Goal: Use online tool/utility: Utilize a website feature to perform a specific function

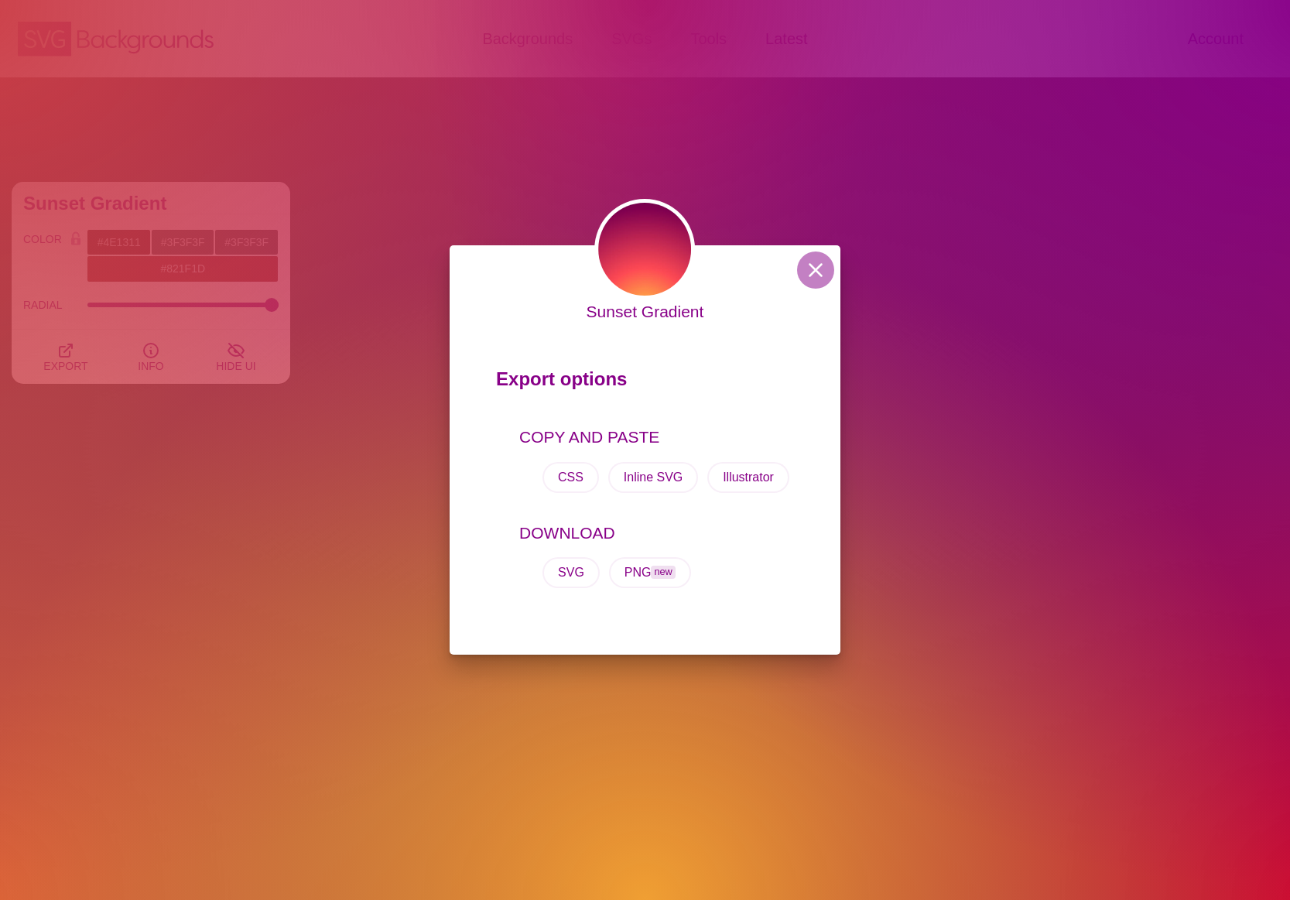
click at [823, 286] on div "Sunset Gradient Export options COPY AND PASTE CSS Inline SVG Illustrator DOWNLO…" at bounding box center [645, 449] width 391 height 409
click at [824, 280] on button at bounding box center [815, 269] width 37 height 37
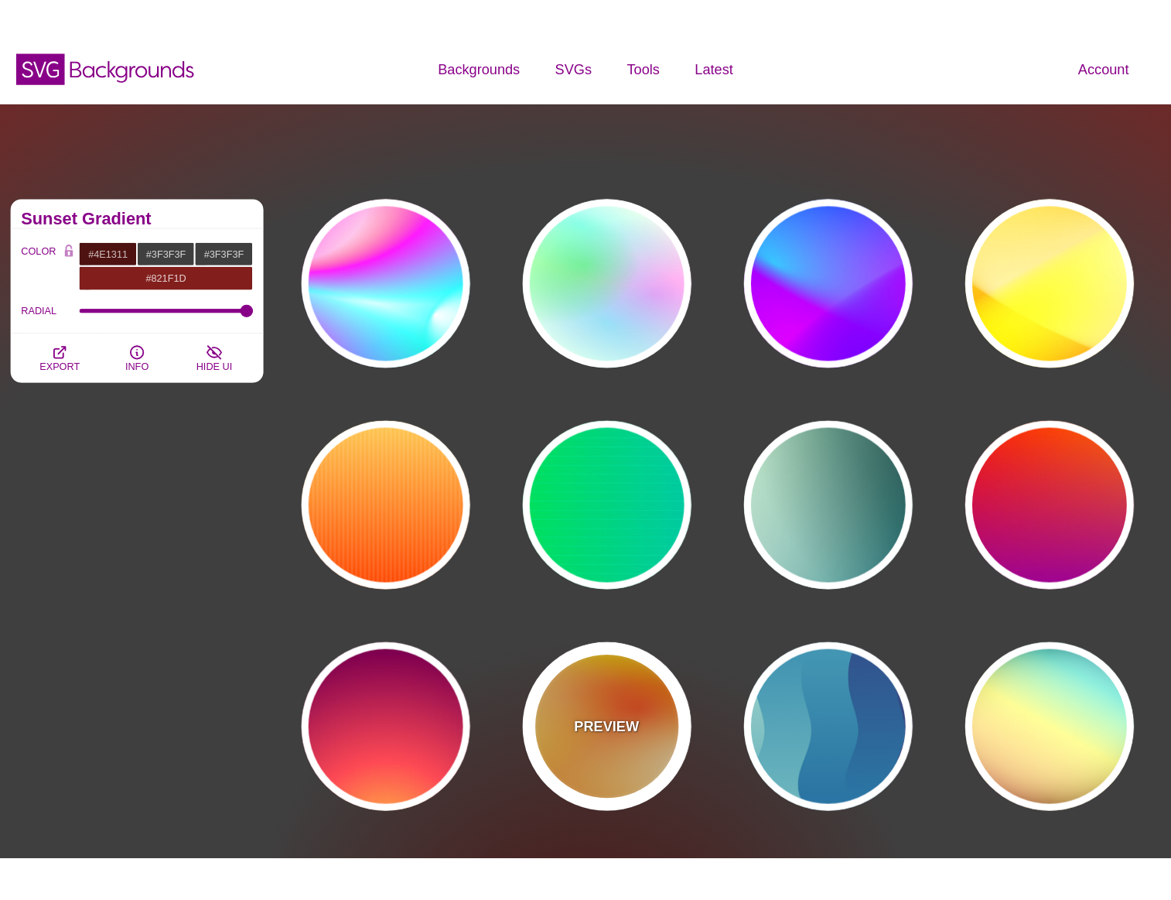
scroll to position [11, 0]
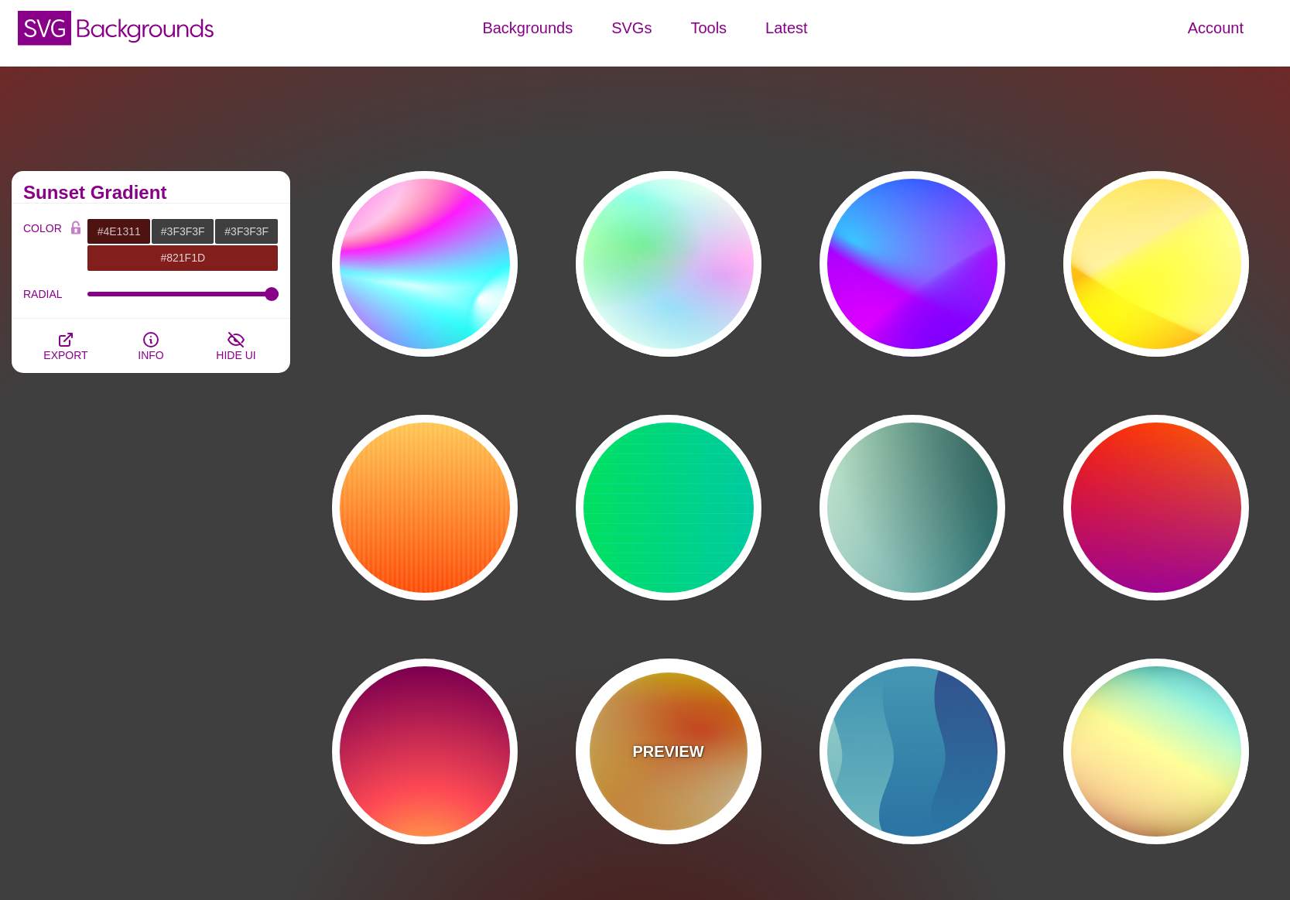
click at [671, 740] on div "PREVIEW" at bounding box center [669, 751] width 186 height 186
type input "#FFFF00"
type input "#FF0000"
type input "#FFFFFF"
type input "1"
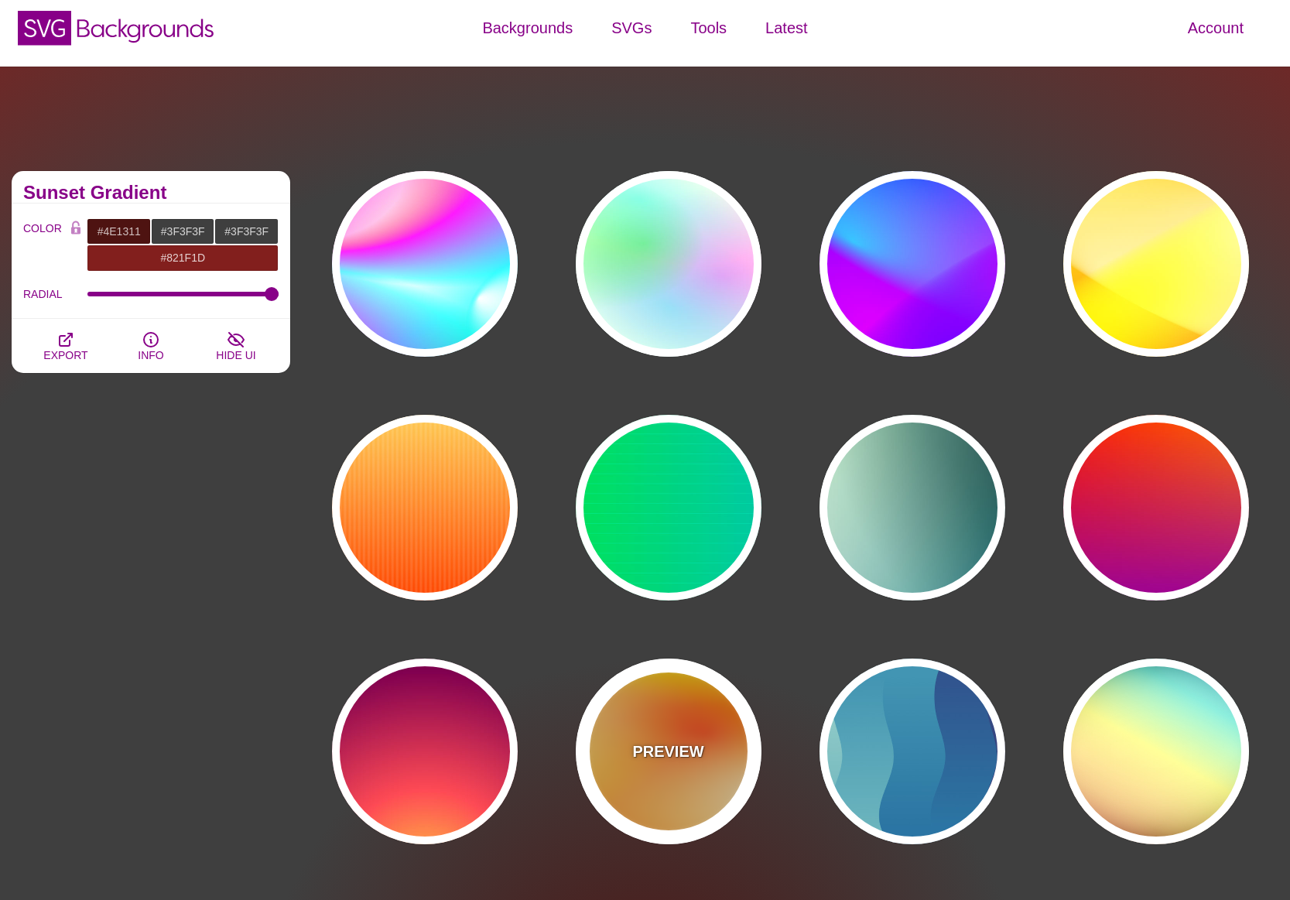
type input "80"
type input "130"
type input "70"
type input "50"
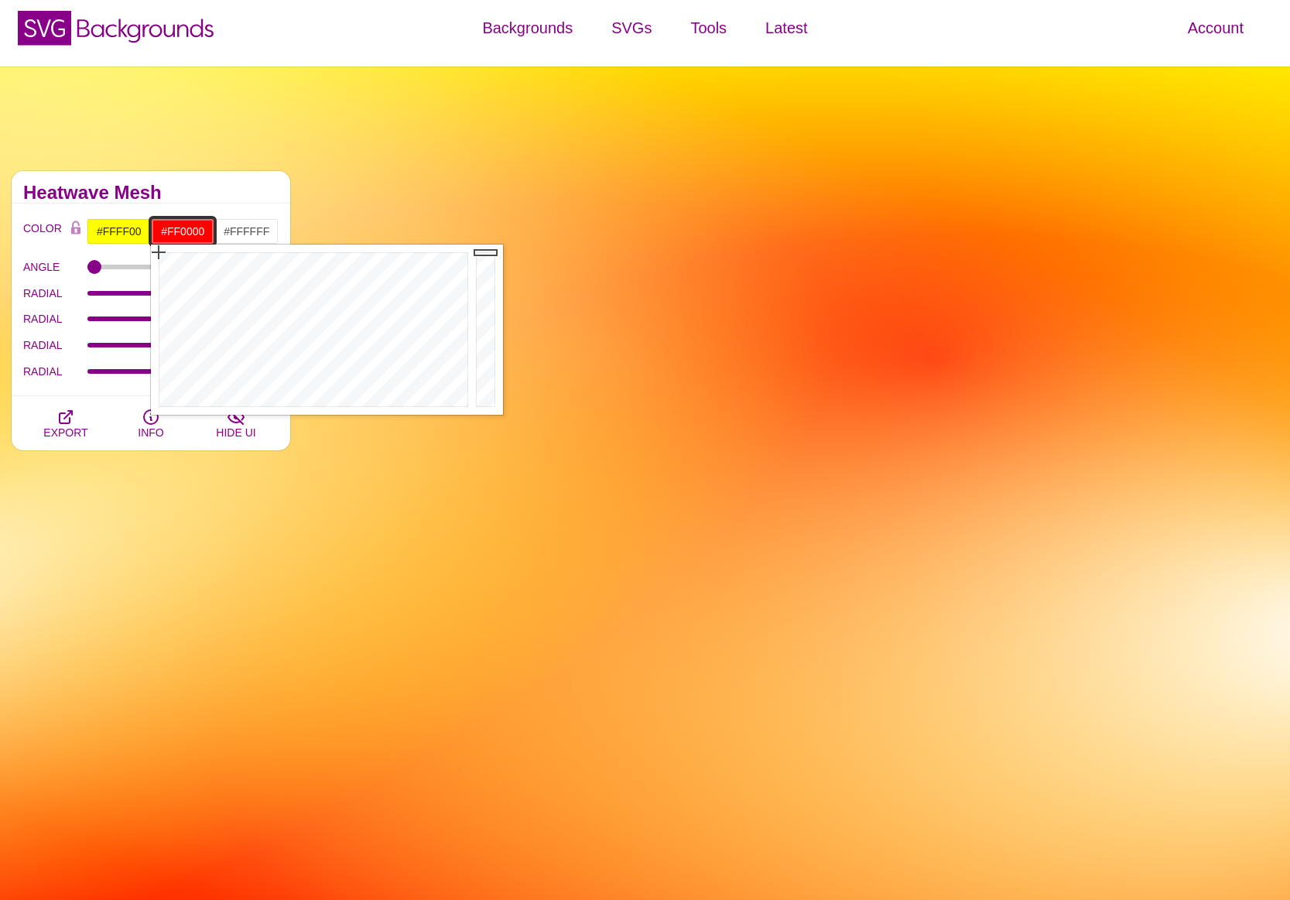
click at [160, 231] on input "#FF0000" at bounding box center [183, 231] width 64 height 26
drag, startPoint x: 157, startPoint y: 231, endPoint x: 209, endPoint y: 231, distance: 51.8
click at [209, 231] on input "#FF0000" at bounding box center [183, 231] width 64 height 26
paste input "821F1D"
type input "#821F1D"
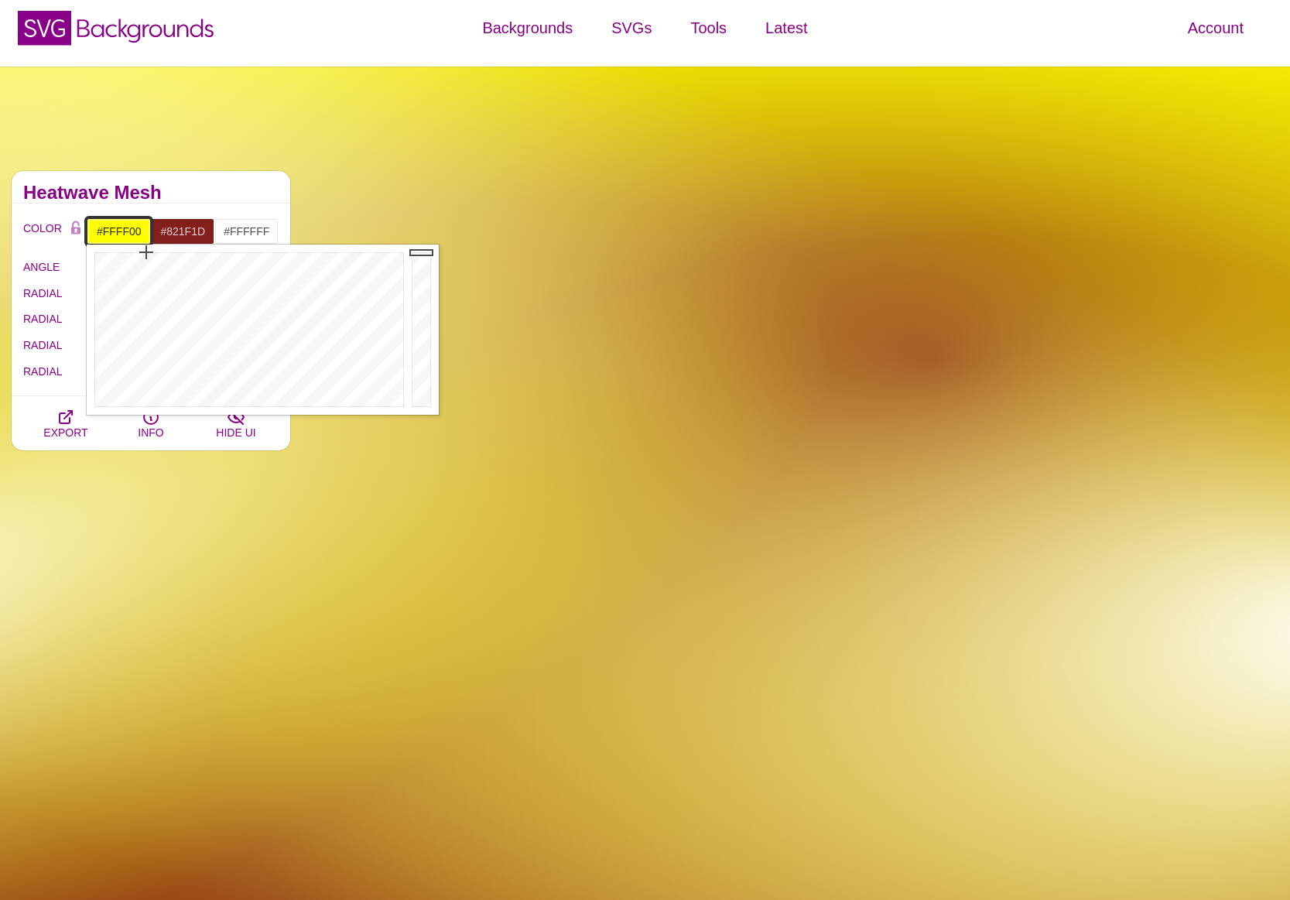
drag, startPoint x: 141, startPoint y: 234, endPoint x: 104, endPoint y: 237, distance: 36.4
click at [104, 237] on input "#FFFF00" at bounding box center [119, 231] width 64 height 26
type input "#333333"
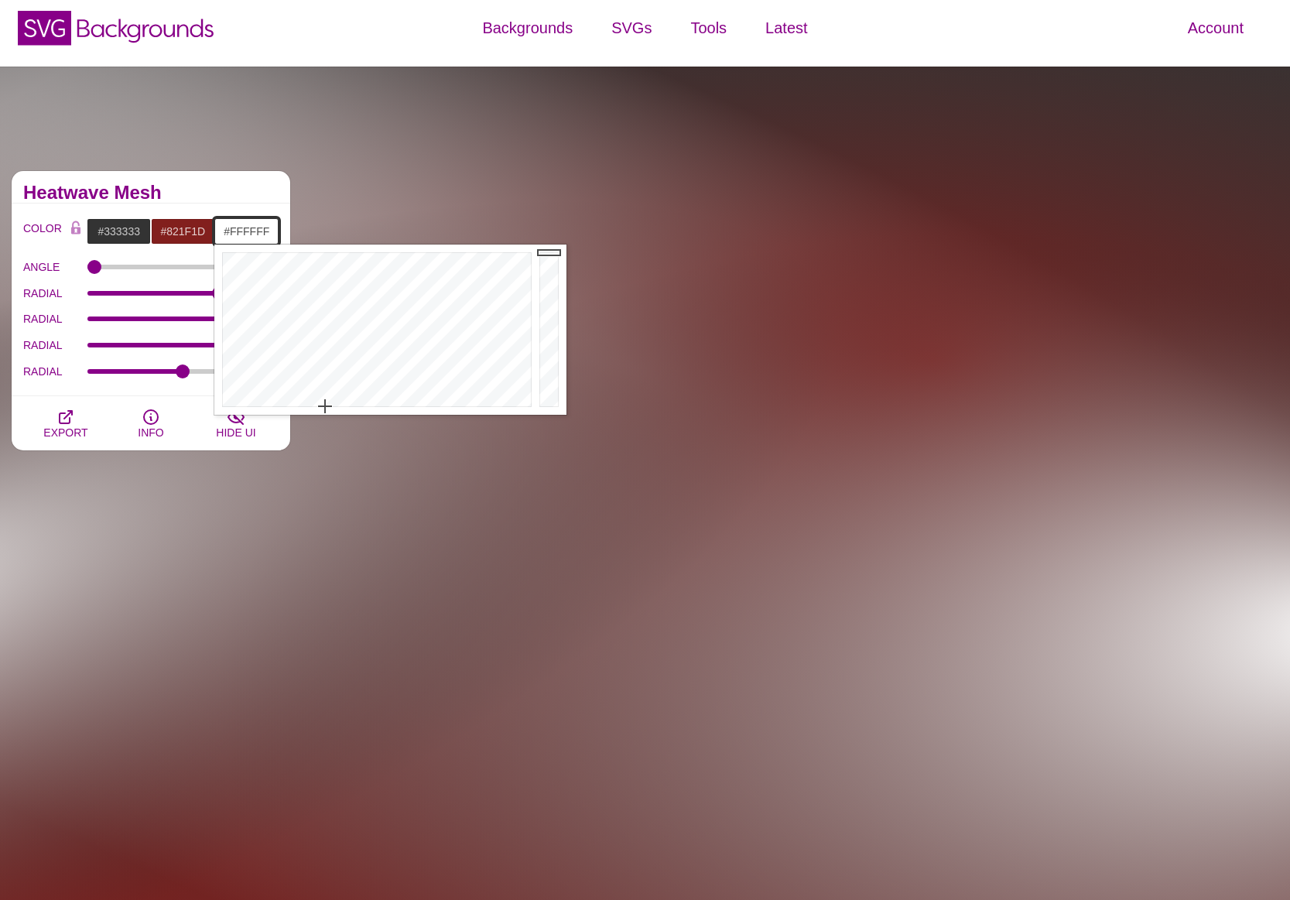
drag, startPoint x: 230, startPoint y: 233, endPoint x: 287, endPoint y: 234, distance: 57.3
click at [287, 234] on div "COLOR #333333 #821F1D #FFFFFF #821F1D #555555 #666666 #777777 #888888 #999999 B…" at bounding box center [151, 299] width 279 height 193
type input "#3F3F3F"
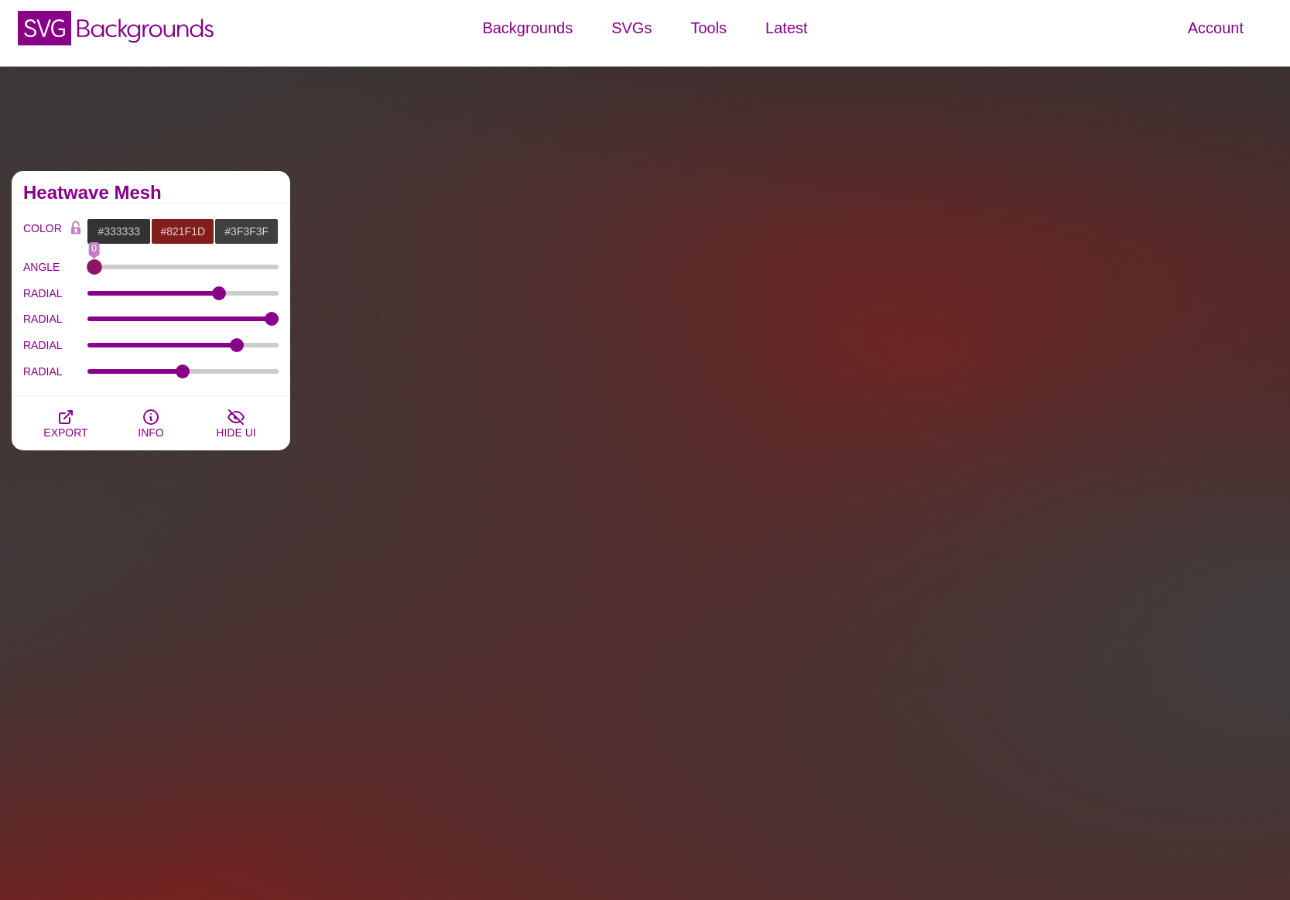
drag, startPoint x: 93, startPoint y: 265, endPoint x: -34, endPoint y: 284, distance: 128.4
type input "0"
click at [87, 270] on input "ANGLE" at bounding box center [183, 267] width 192 height 6
type input "74"
click at [203, 293] on input "RADIAL" at bounding box center [183, 293] width 192 height 6
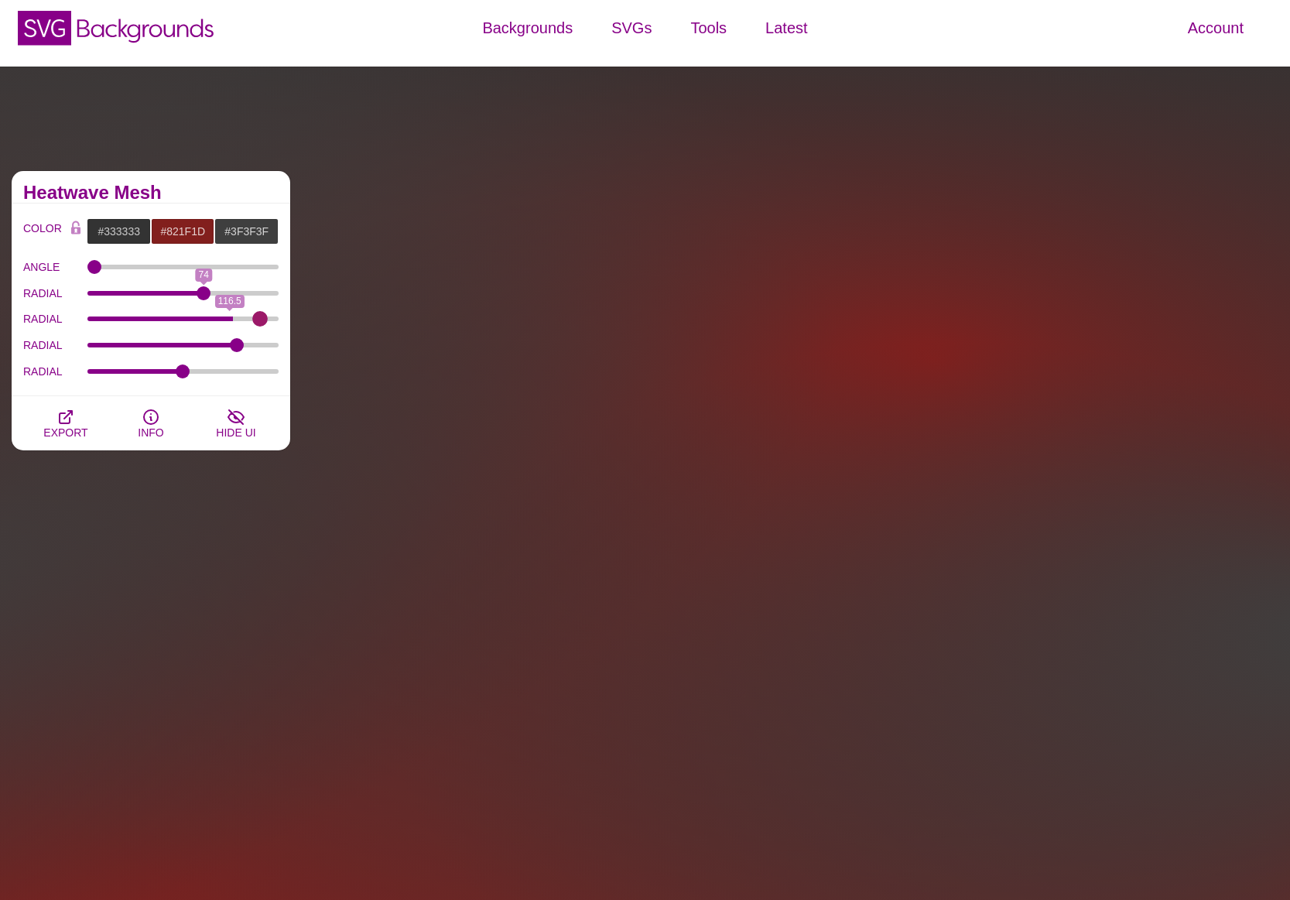
type input "130"
drag, startPoint x: 271, startPoint y: 312, endPoint x: 320, endPoint y: 313, distance: 48.7
click at [350, 309] on div "Simple Gradients Gradients can pack a colorful punch. This collection explores …" at bounding box center [645, 554] width 1290 height 975
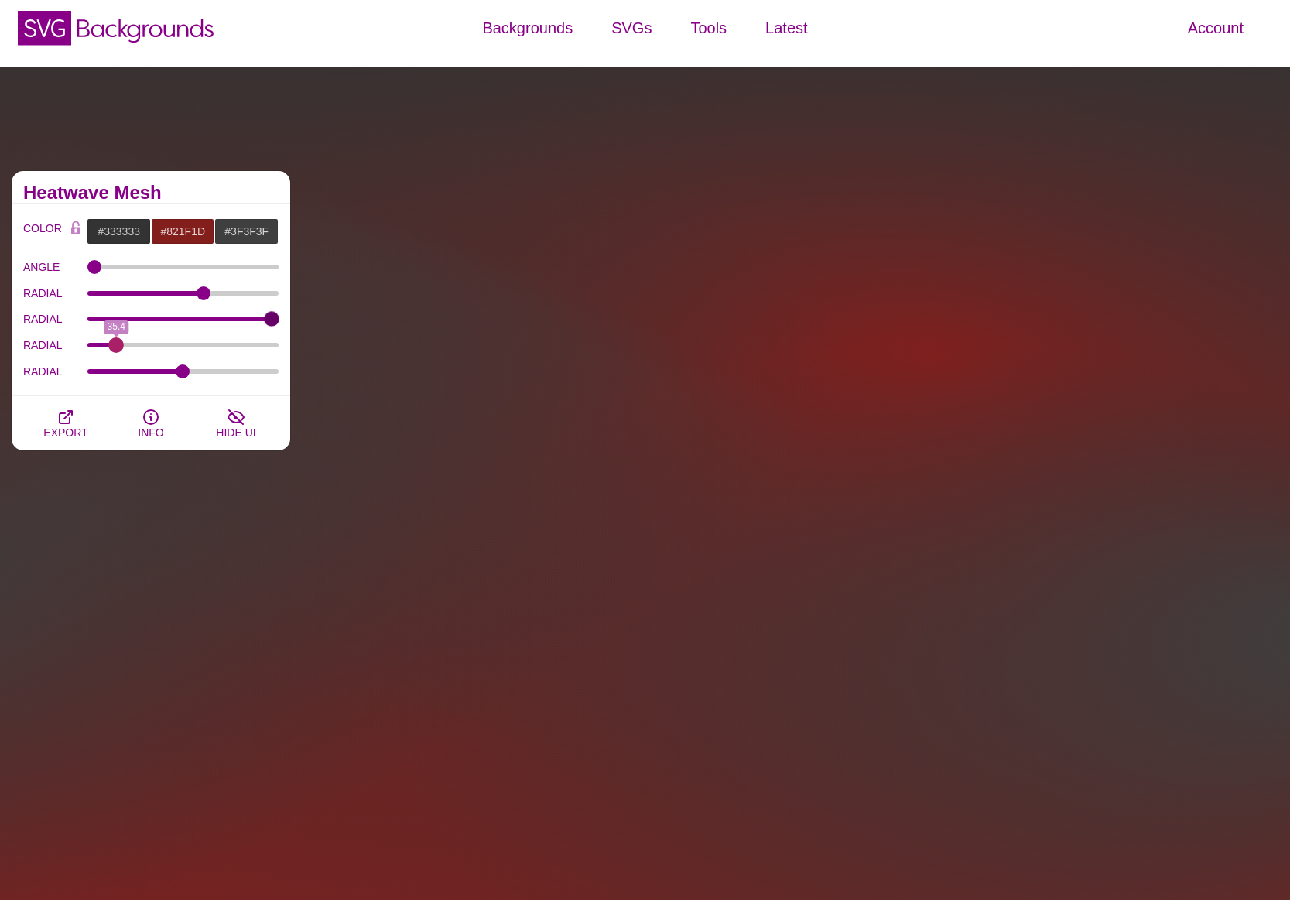
drag, startPoint x: 234, startPoint y: 344, endPoint x: 116, endPoint y: 350, distance: 118.5
click at [116, 348] on input "RADIAL" at bounding box center [183, 345] width 192 height 6
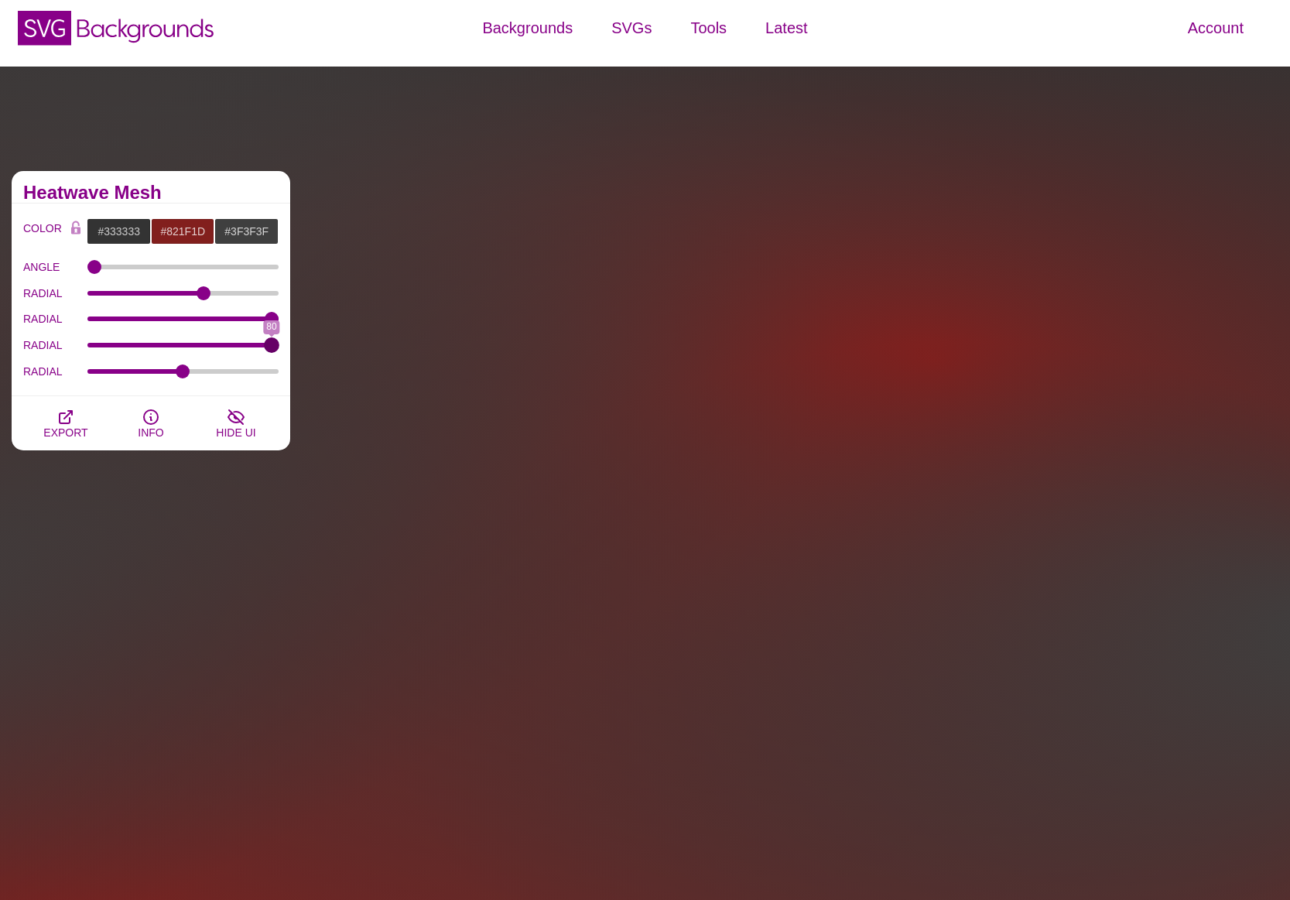
drag, startPoint x: 119, startPoint y: 347, endPoint x: 312, endPoint y: 344, distance: 192.7
type input "80"
click at [279, 344] on input "RADIAL" at bounding box center [183, 345] width 192 height 6
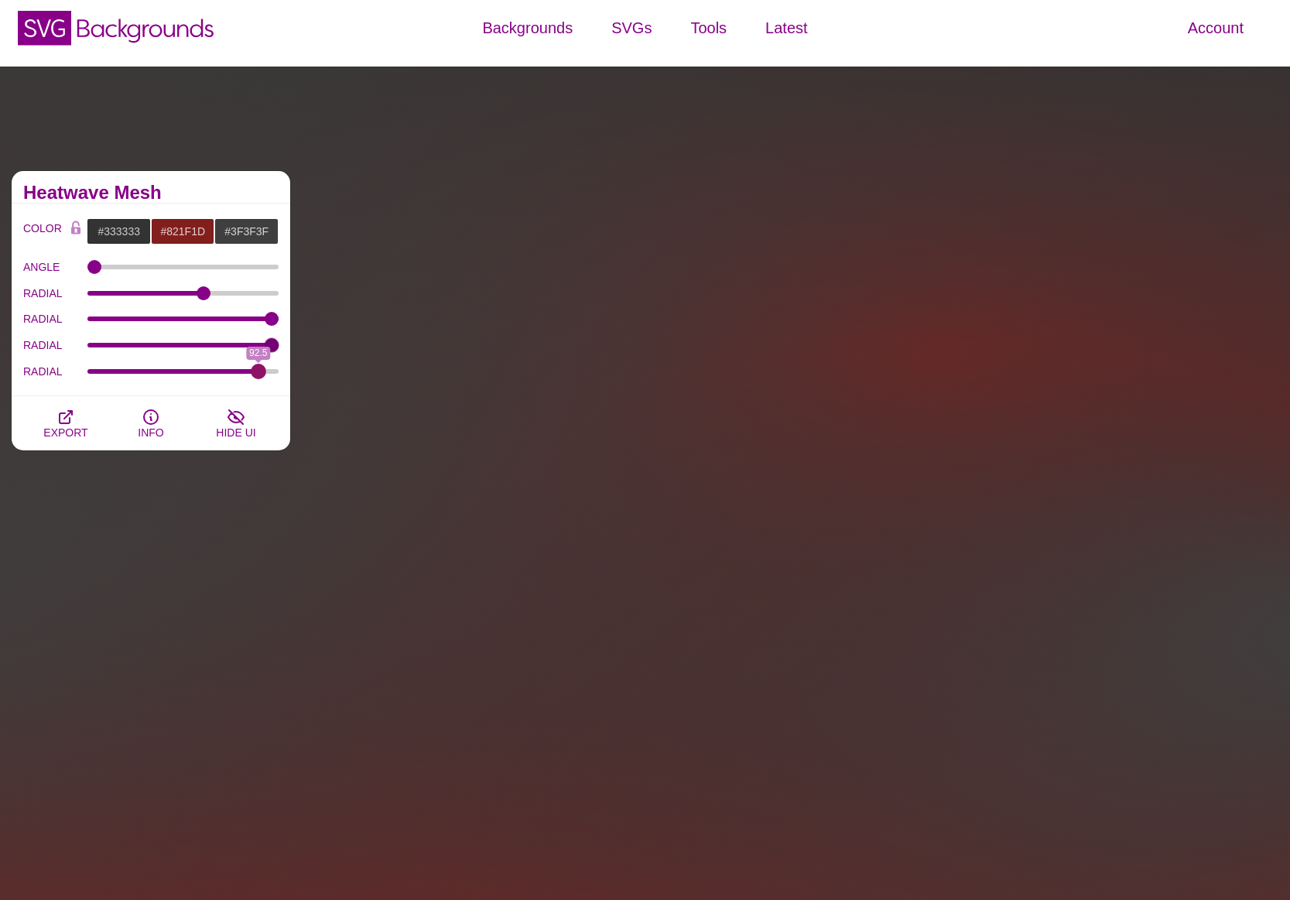
drag, startPoint x: 186, startPoint y: 370, endPoint x: 258, endPoint y: 373, distance: 72.0
click at [258, 373] on input "RADIAL" at bounding box center [183, 371] width 192 height 6
drag, startPoint x: 253, startPoint y: 373, endPoint x: 262, endPoint y: 374, distance: 9.3
type input "94.8"
click at [262, 374] on input "RADIAL" at bounding box center [183, 371] width 192 height 6
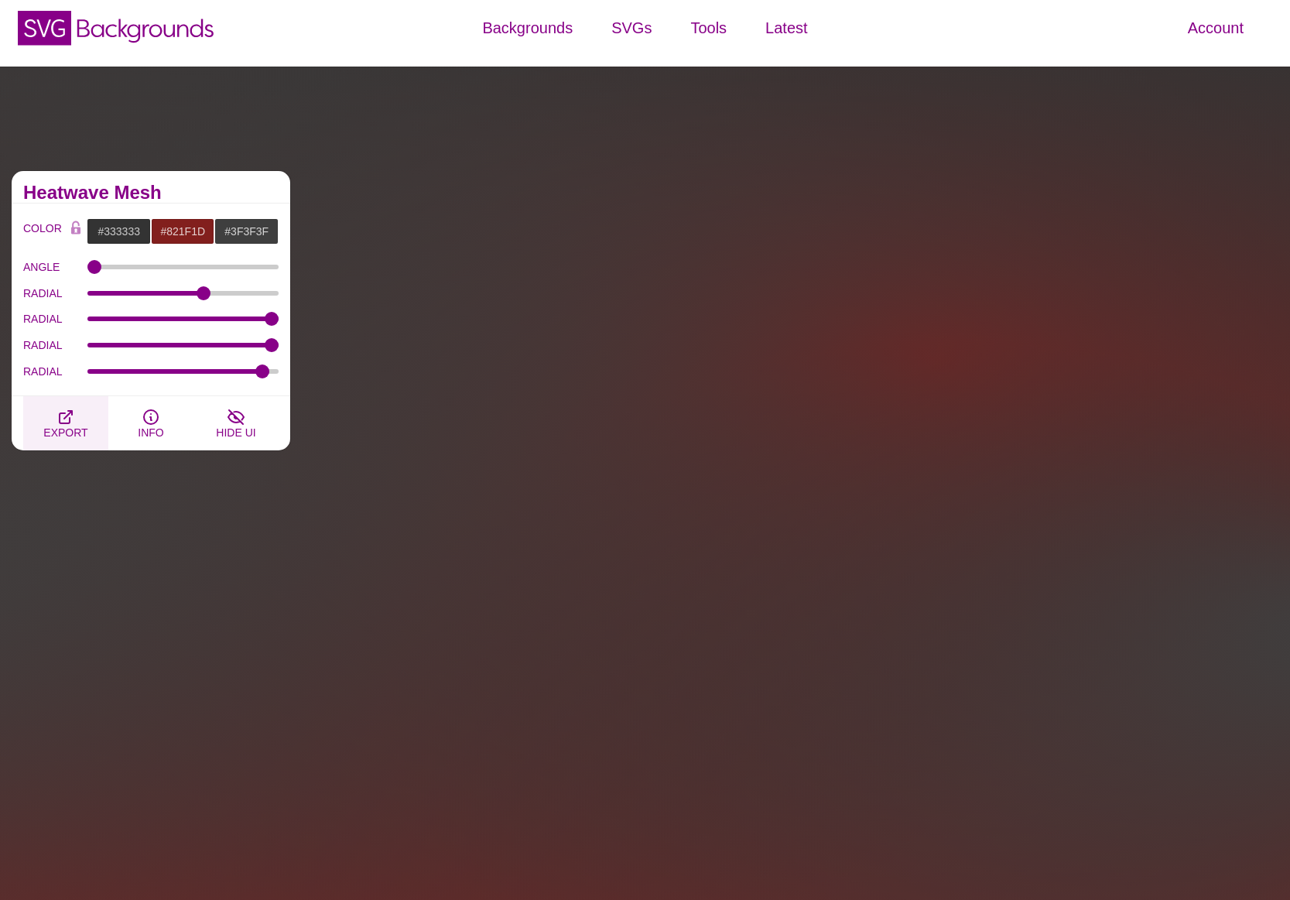
click at [84, 427] on span "EXPORT" at bounding box center [65, 432] width 44 height 12
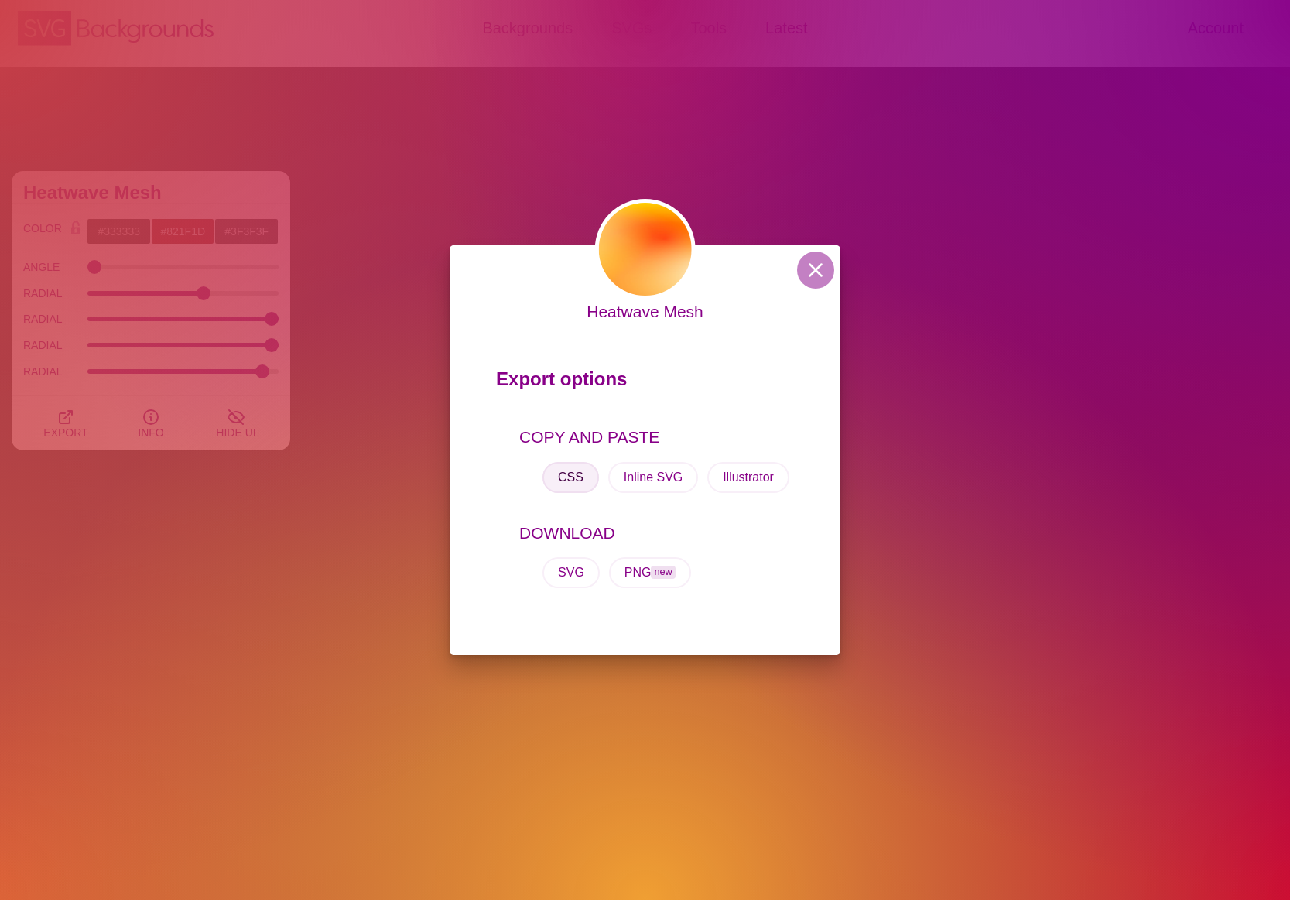
click at [588, 480] on button "CSS" at bounding box center [570, 477] width 56 height 31
click at [812, 279] on button at bounding box center [815, 269] width 37 height 37
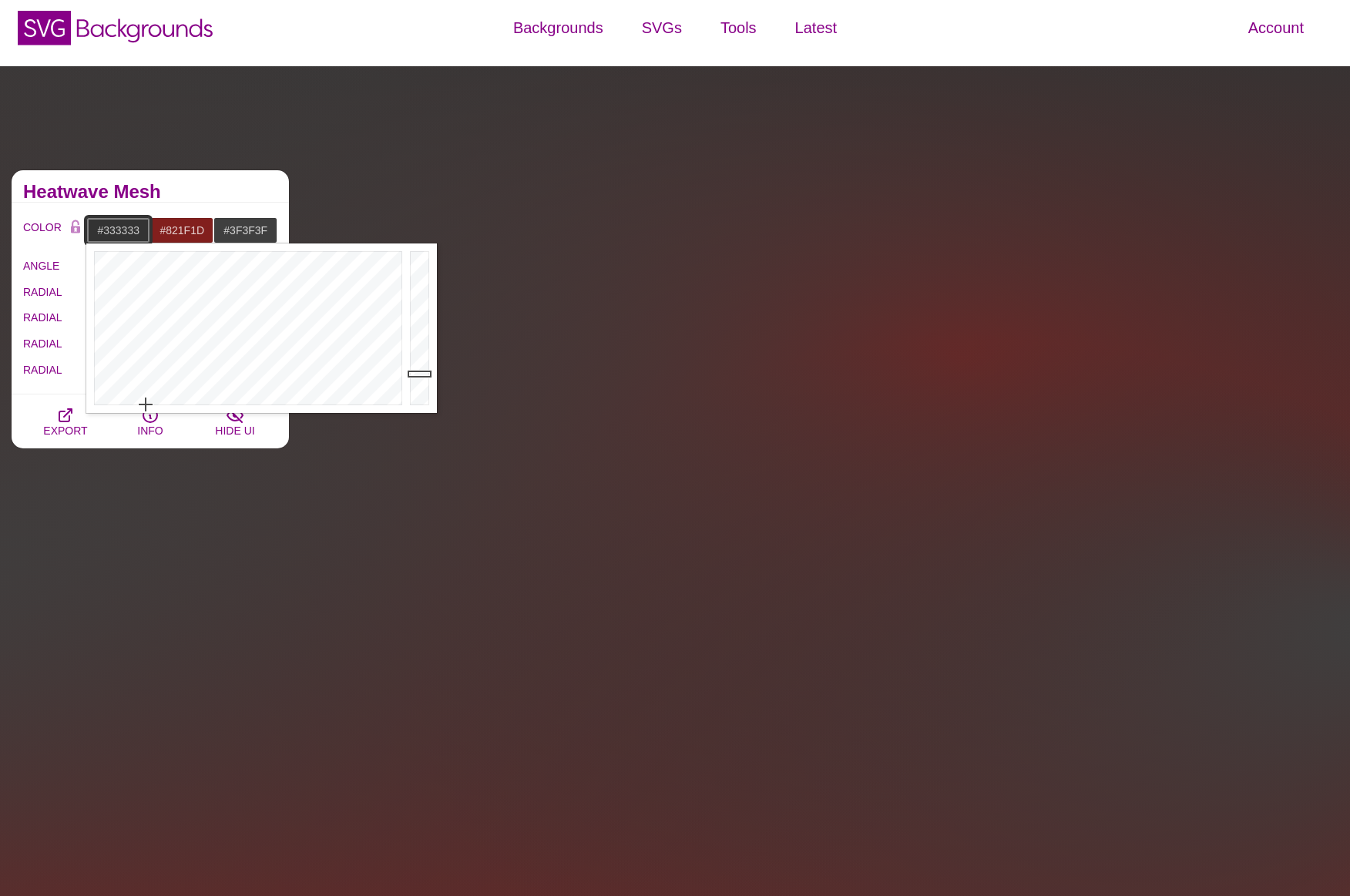
drag, startPoint x: 95, startPoint y: 232, endPoint x: 145, endPoint y: 232, distance: 50.0
click at [145, 232] on input "#333333" at bounding box center [118, 230] width 64 height 26
paste input "73A39"
type input "#373A39"
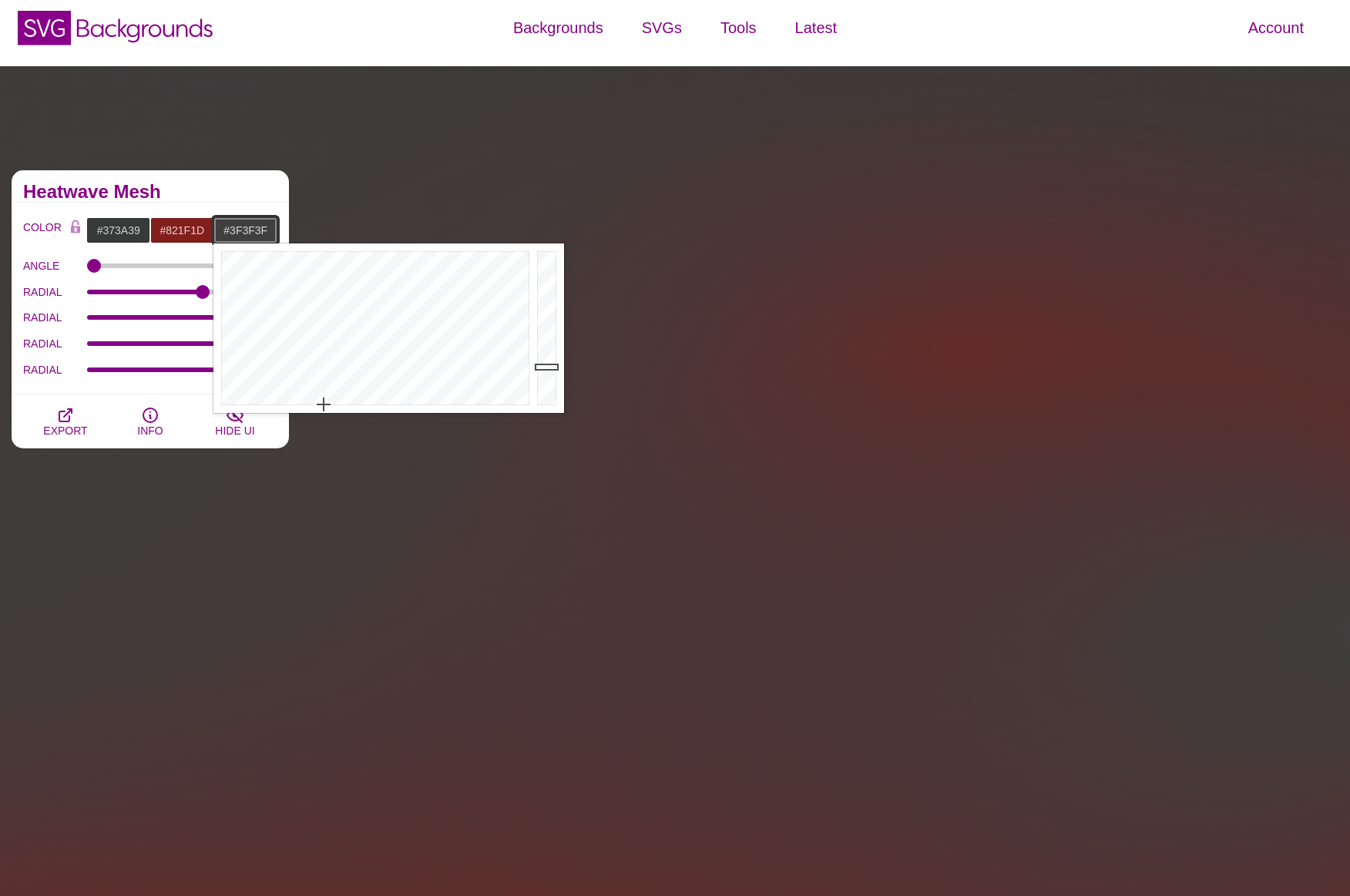
drag, startPoint x: 224, startPoint y: 233, endPoint x: 270, endPoint y: 233, distance: 46.0
click at [270, 233] on input "#3F3F3F" at bounding box center [245, 230] width 64 height 26
paste input "73A39"
type input "#373A39"
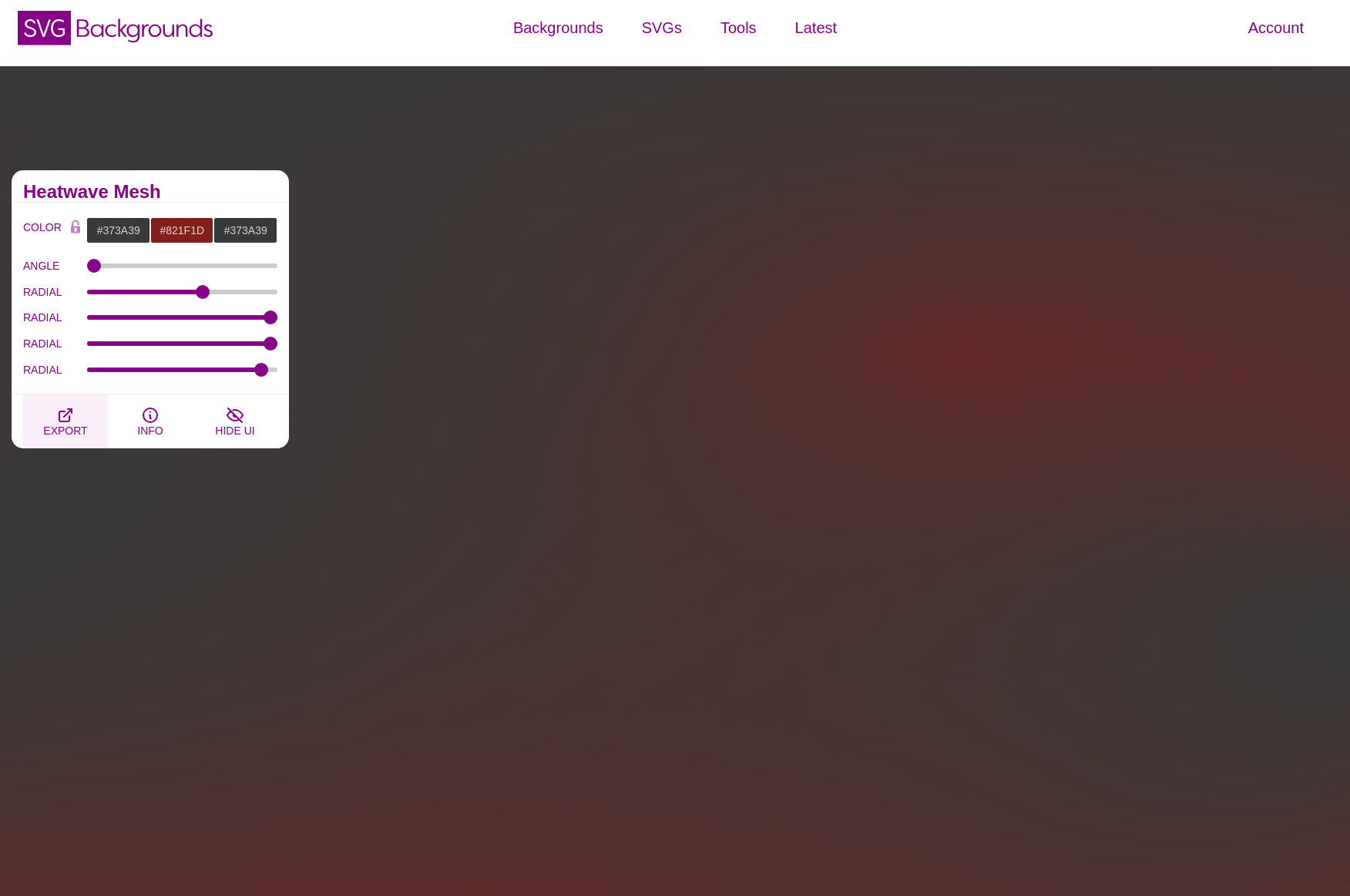
click at [74, 419] on icon "button" at bounding box center [65, 415] width 19 height 19
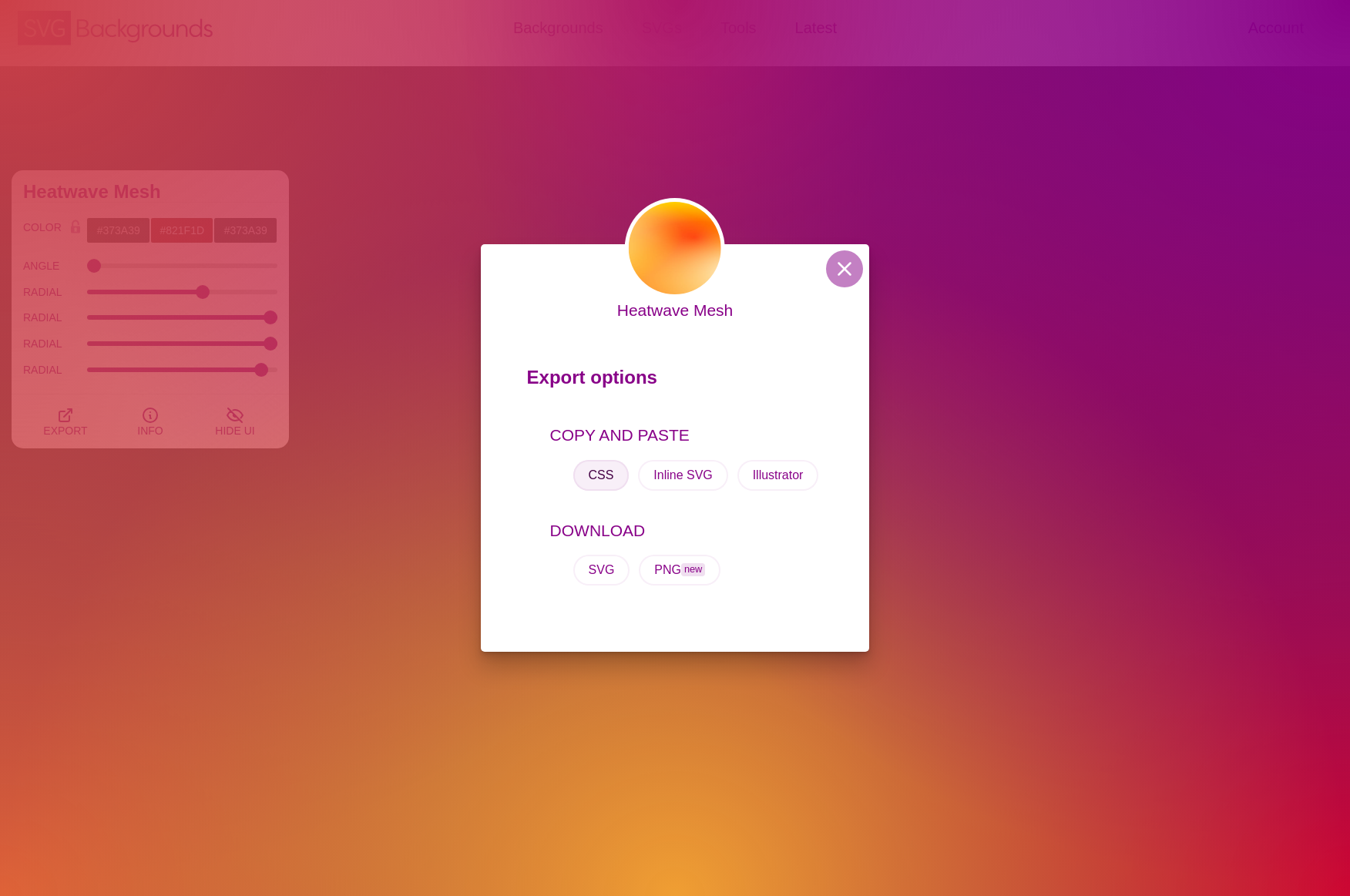
click at [618, 475] on button "CSS" at bounding box center [601, 475] width 56 height 31
click at [846, 272] on button at bounding box center [843, 268] width 37 height 37
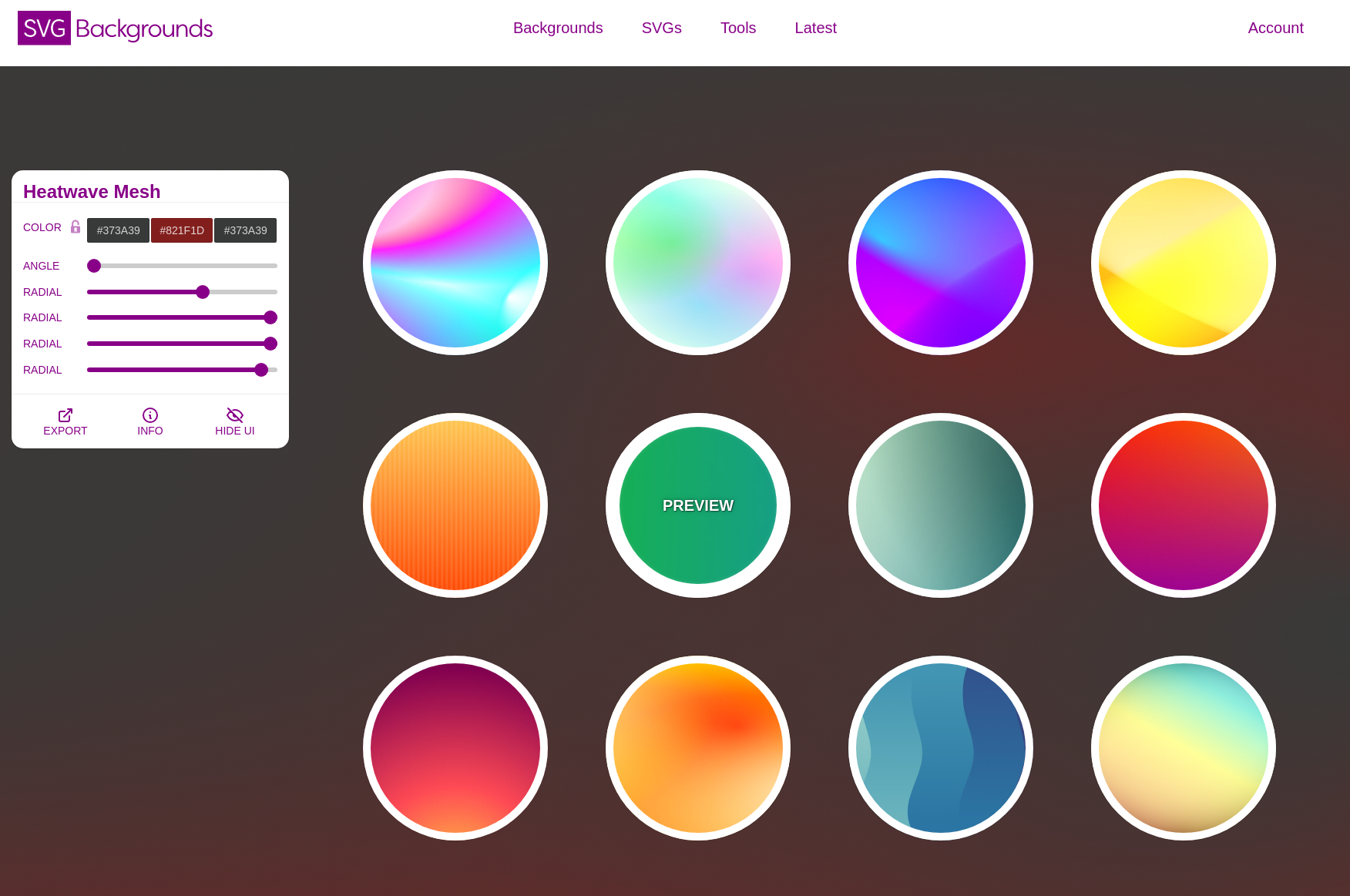
click at [664, 523] on div "PREVIEW" at bounding box center [698, 506] width 185 height 185
type input "#00FFCC"
type input "#00FF00"
type input "#00AAFF"
type input "0"
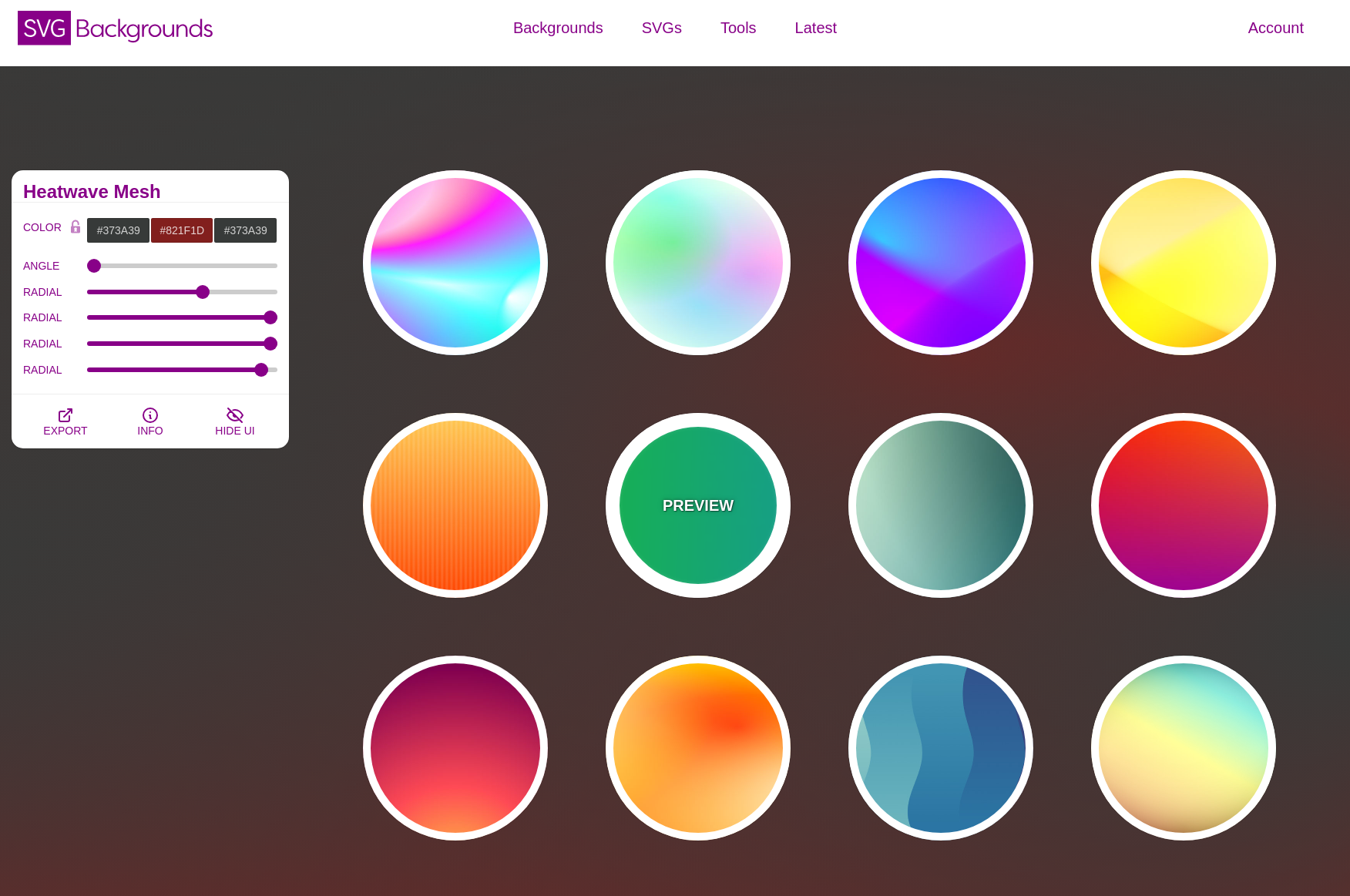
type input "5"
type input "1"
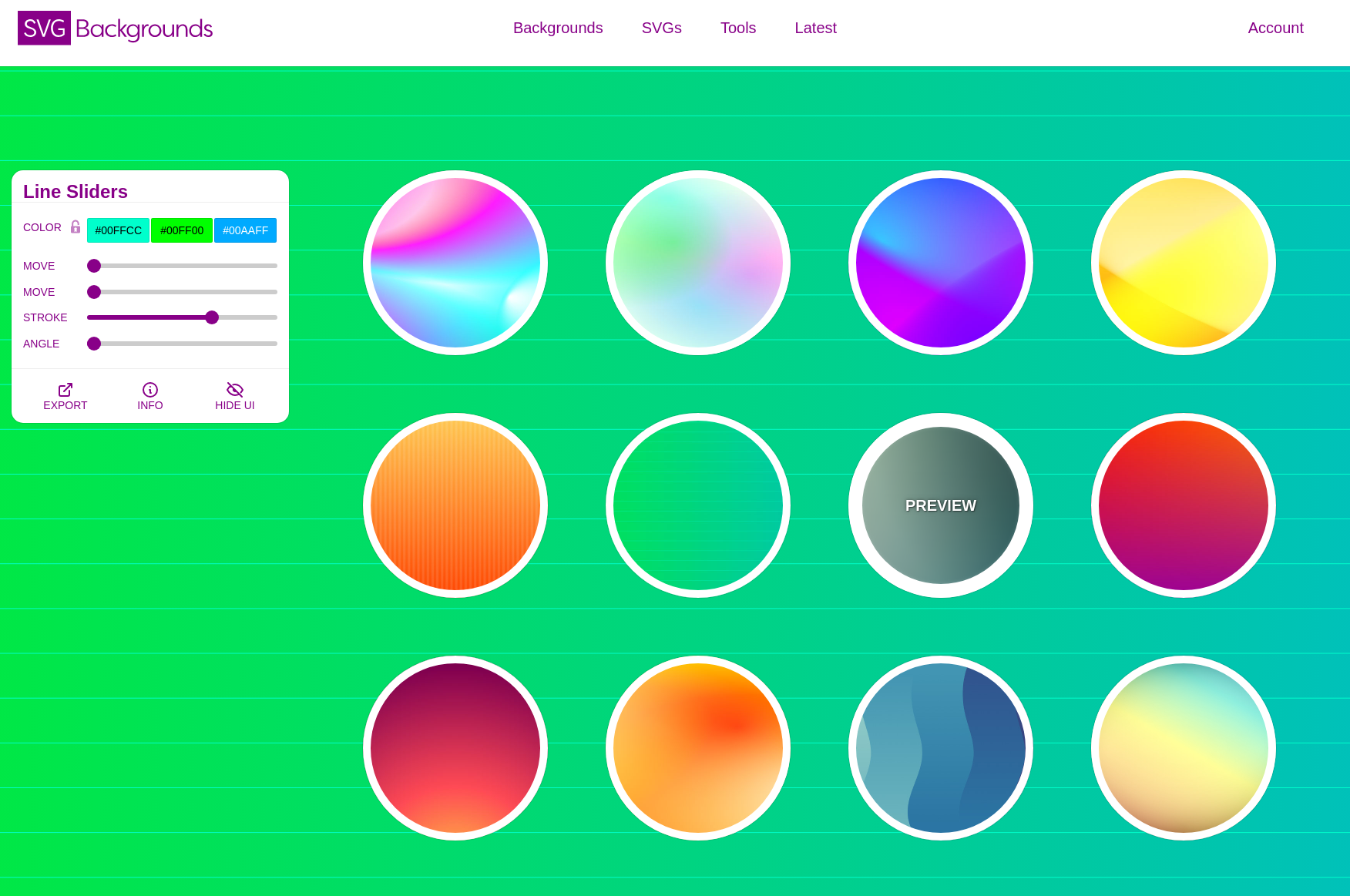
click at [944, 558] on div "PREVIEW" at bounding box center [941, 506] width 185 height 185
type input "#DDFFCC"
type input "#006677"
type input "#FFFFFF"
type input "#000000"
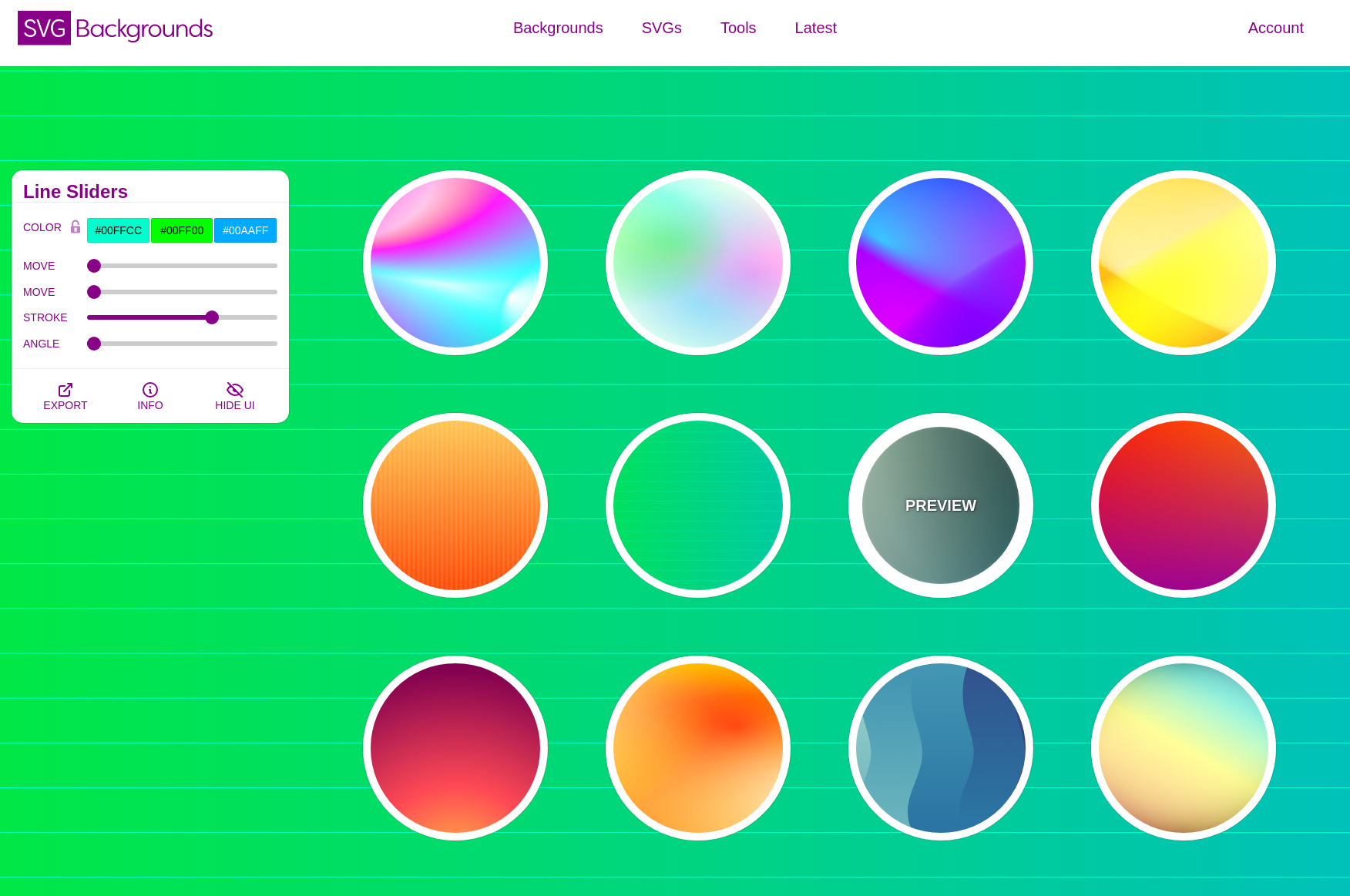
type input "100"
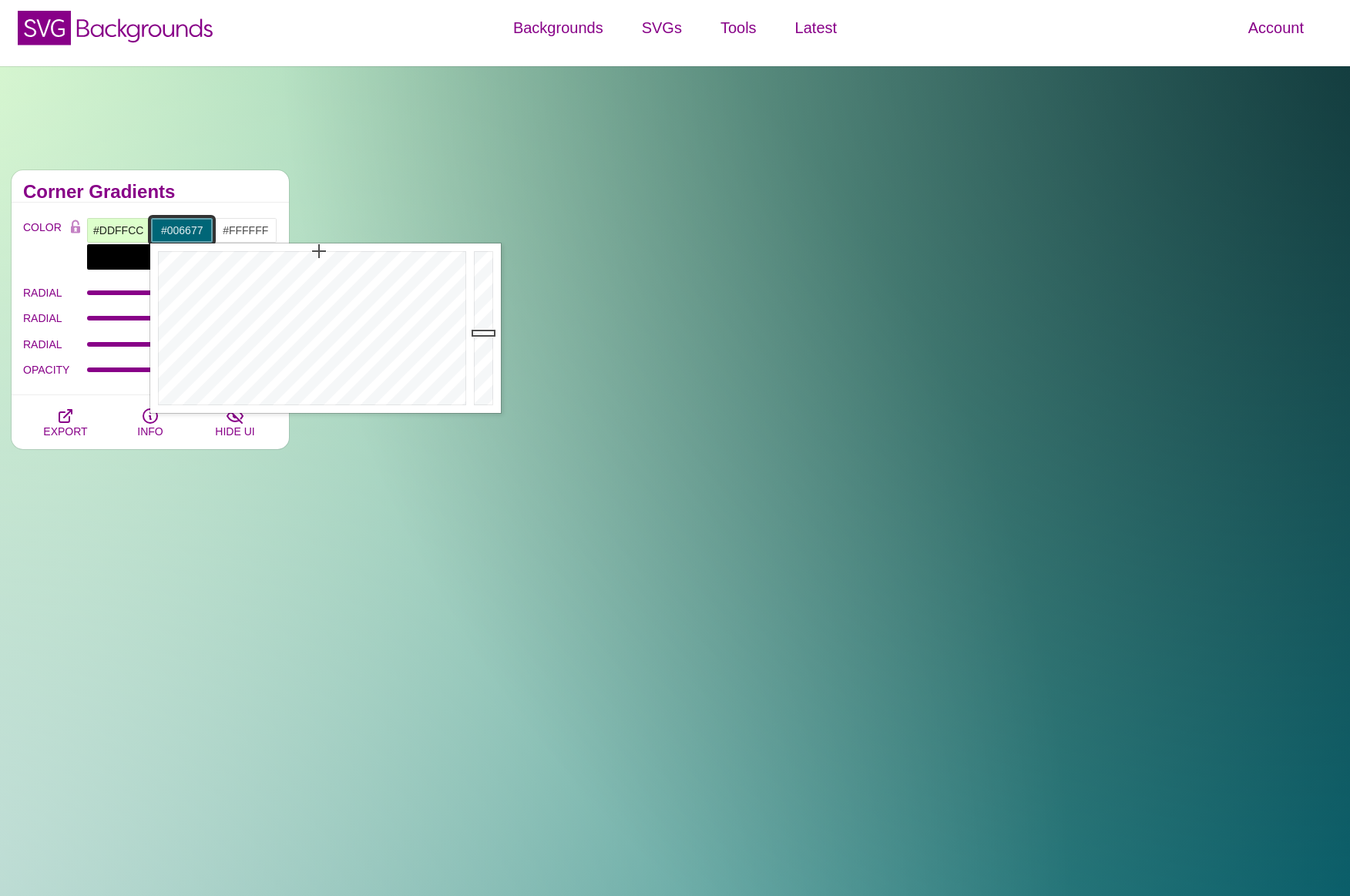
drag, startPoint x: 158, startPoint y: 233, endPoint x: 216, endPoint y: 230, distance: 58.1
click at [216, 230] on div "#DDFFCC #006677 #FFFFFF #000000 #555555 #666666 #777777 #888888 #999999" at bounding box center [182, 243] width 191 height 53
type input "#333333"
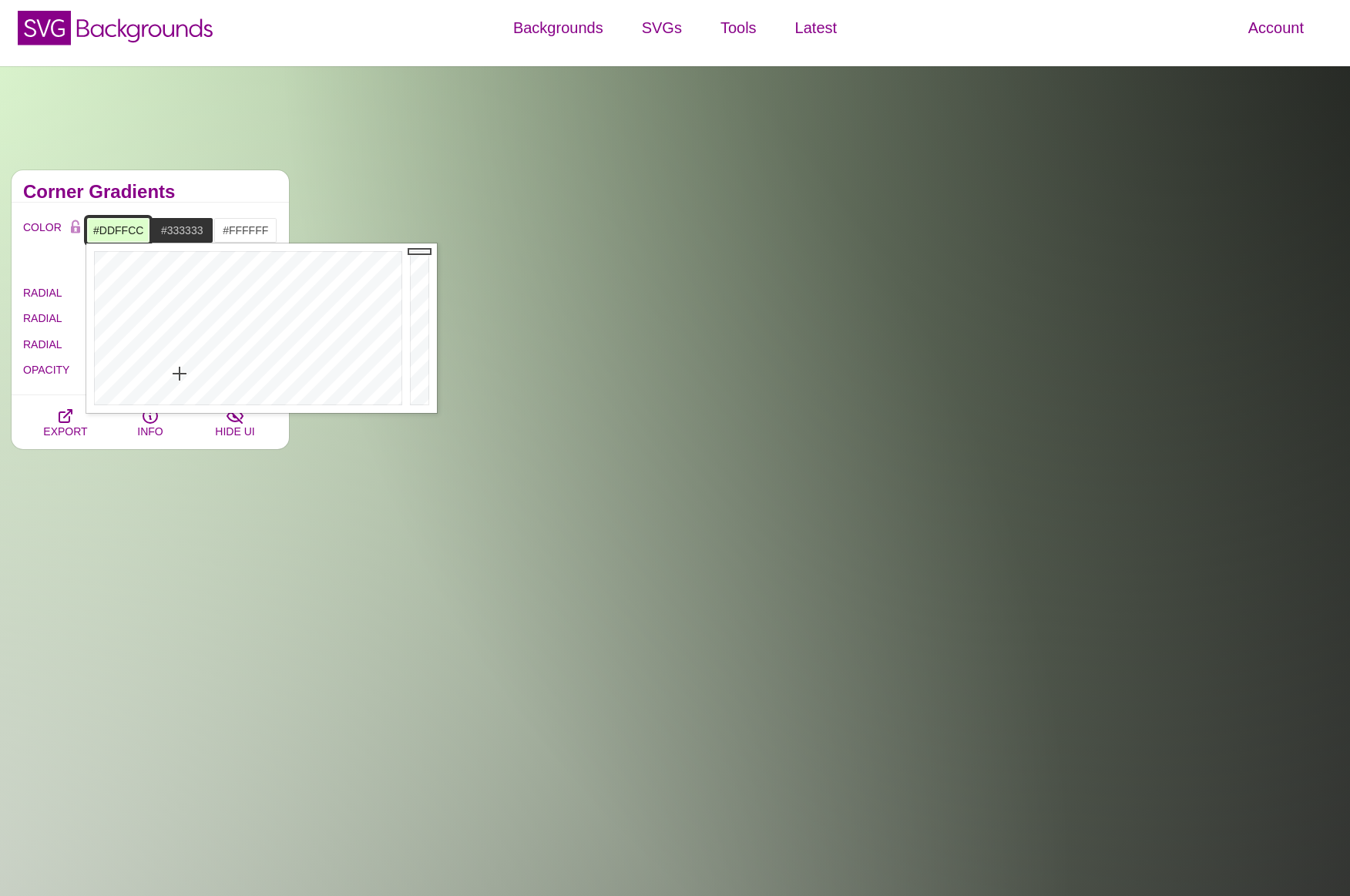
drag, startPoint x: 91, startPoint y: 232, endPoint x: 144, endPoint y: 231, distance: 53.0
click at [144, 231] on input "#DDFFCC" at bounding box center [118, 230] width 64 height 26
paste input "821F1D"
type input "#821F1D"
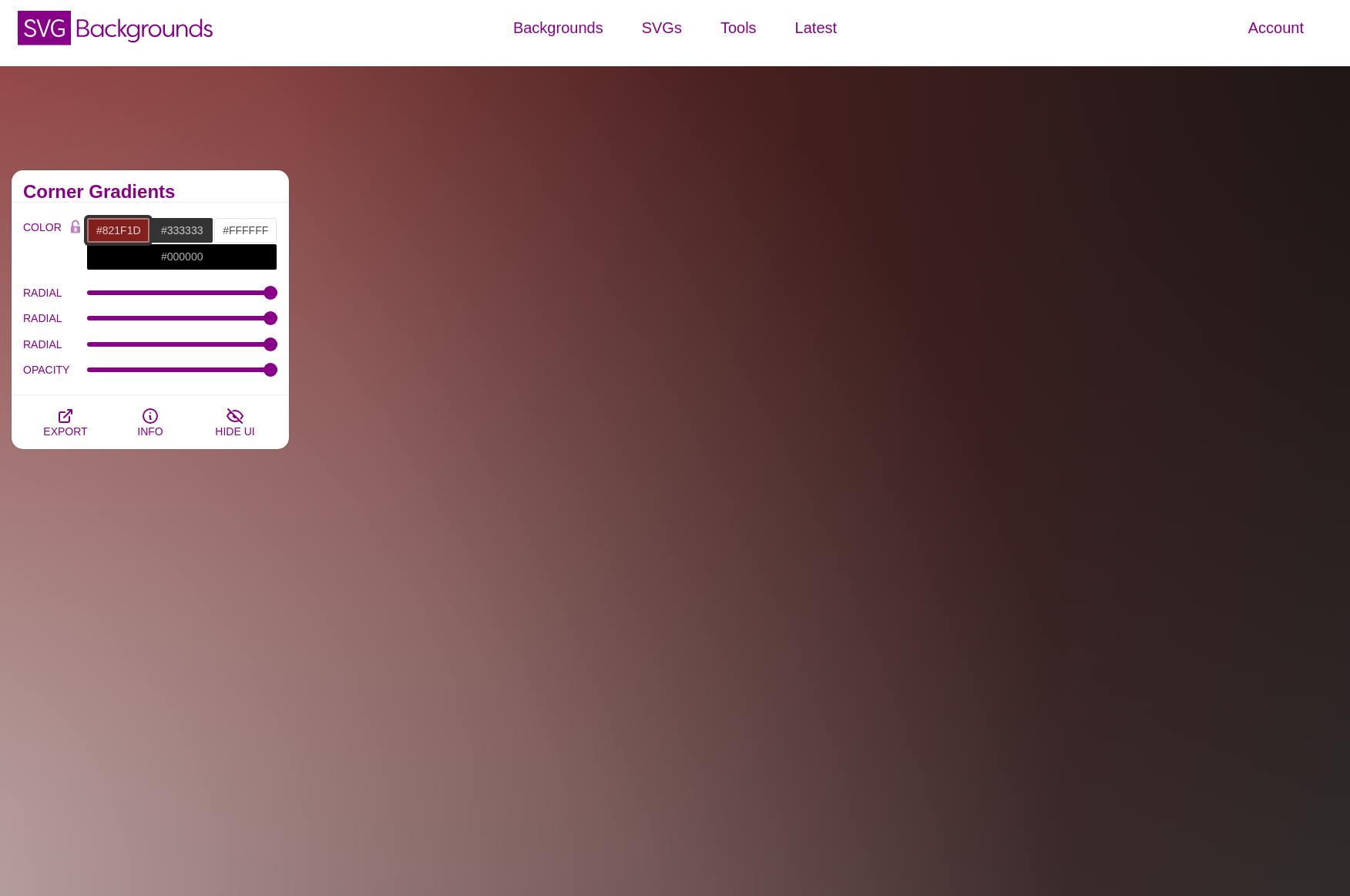
click at [123, 230] on input "#821F1D" at bounding box center [118, 230] width 64 height 26
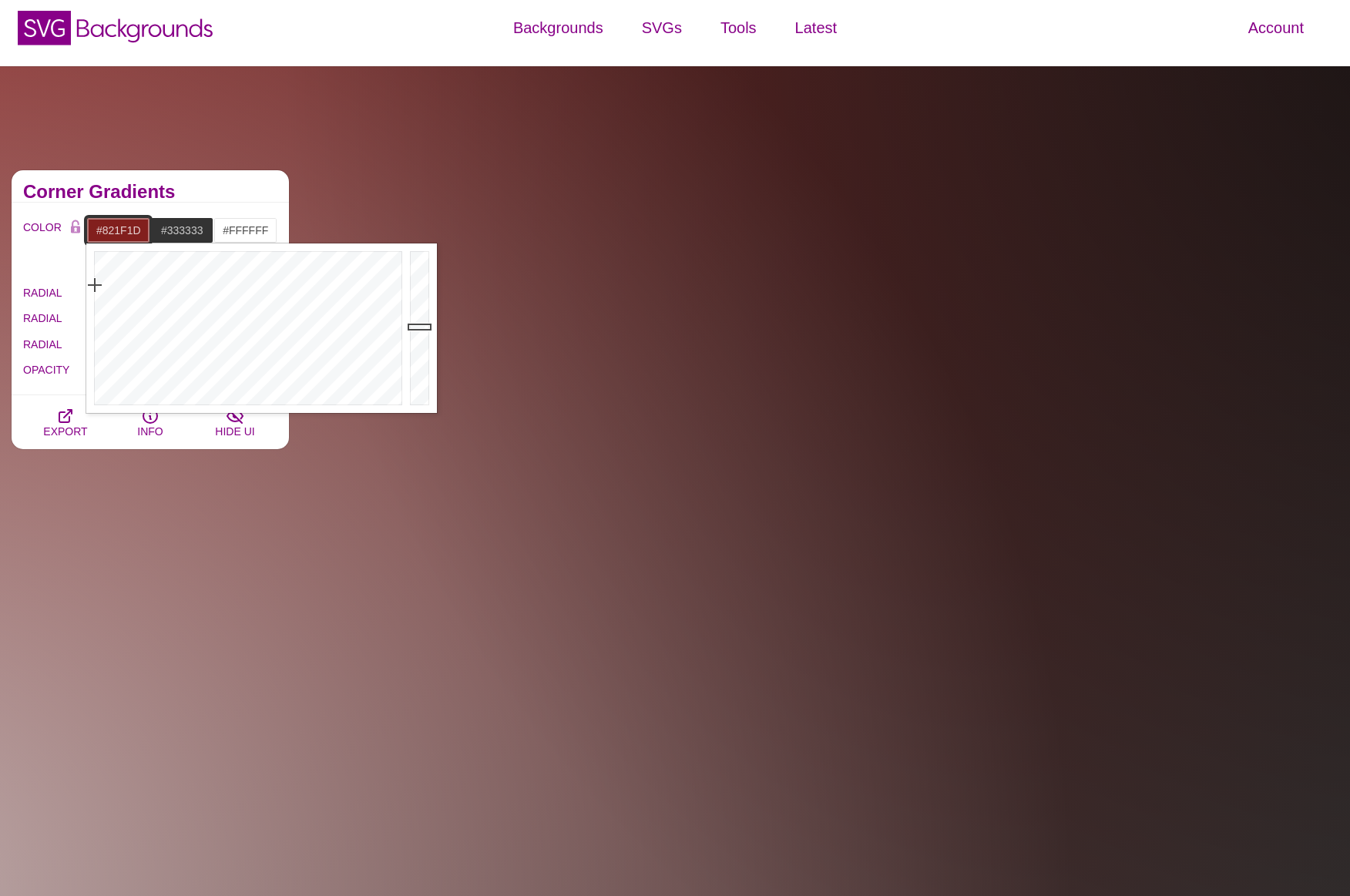
click at [123, 230] on input "#821F1D" at bounding box center [118, 230] width 64 height 26
click at [232, 194] on h2 "Corner Gradients" at bounding box center [149, 191] width 254 height 12
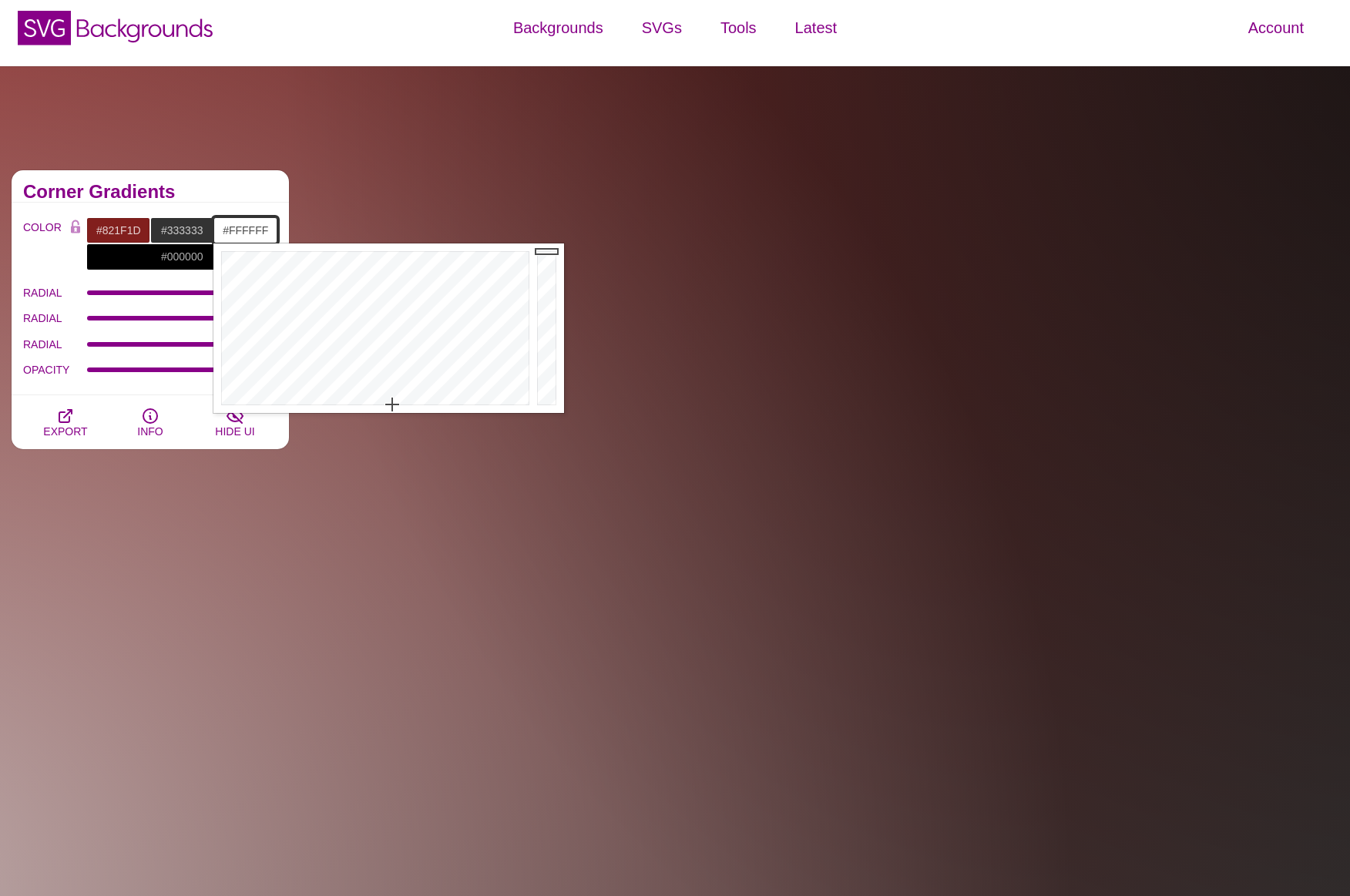
drag, startPoint x: 223, startPoint y: 233, endPoint x: 274, endPoint y: 233, distance: 51.0
click at [274, 233] on input "#FFFFFF" at bounding box center [245, 230] width 64 height 26
drag, startPoint x: 199, startPoint y: 254, endPoint x: 184, endPoint y: 254, distance: 15.0
click at [199, 254] on input "#000000" at bounding box center [182, 256] width 191 height 26
drag, startPoint x: 223, startPoint y: 233, endPoint x: 284, endPoint y: 233, distance: 61.0
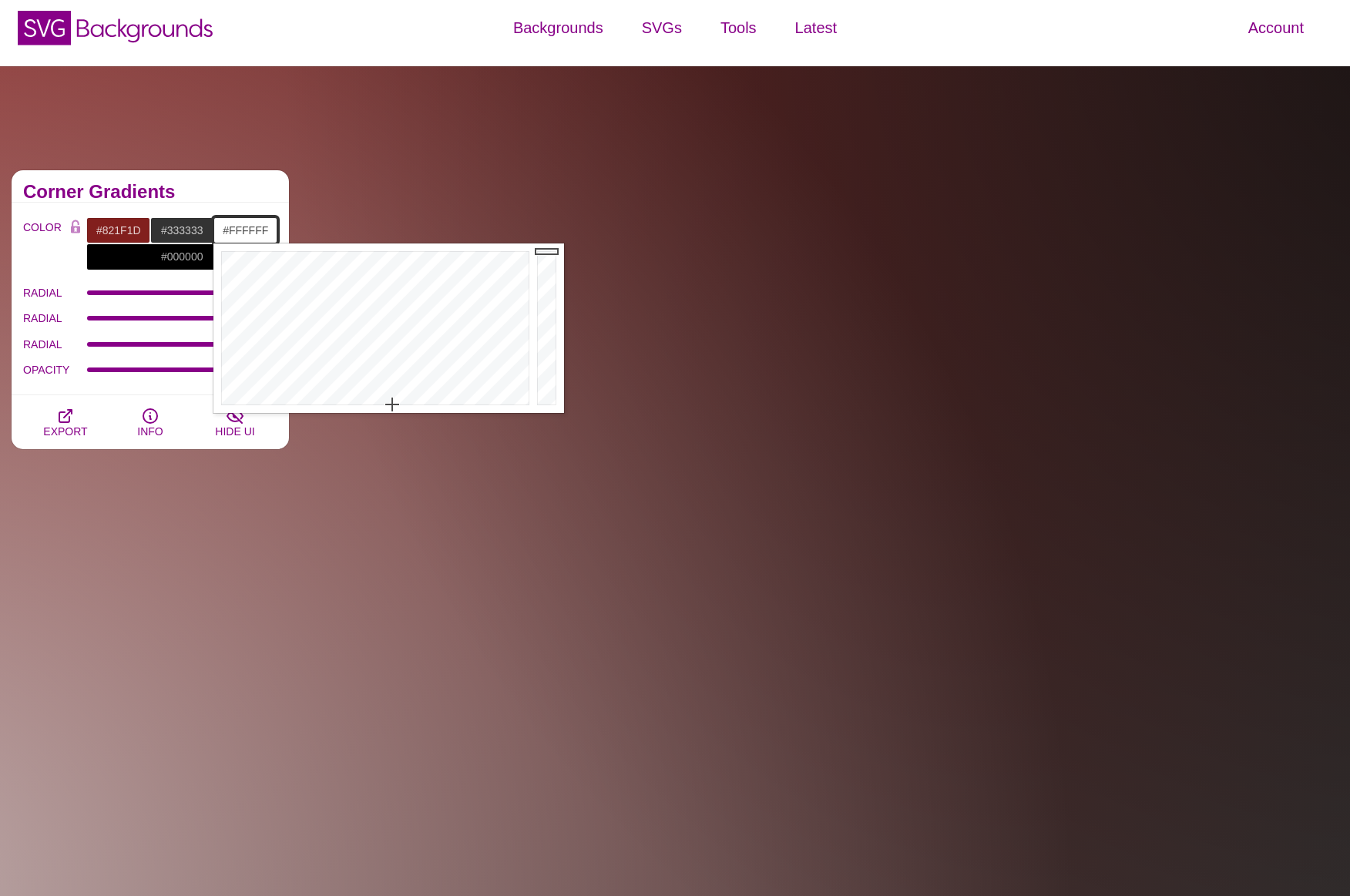
click at [287, 233] on div "COLOR #821F1D #333333 #FFFFFF #000000 #555555 #666666 #777777 #888888 #999999 B…" at bounding box center [150, 298] width 278 height 192
paste input "821F1D"
drag, startPoint x: 553, startPoint y: 326, endPoint x: 558, endPoint y: 368, distance: 42.3
click at [558, 368] on div at bounding box center [548, 328] width 31 height 169
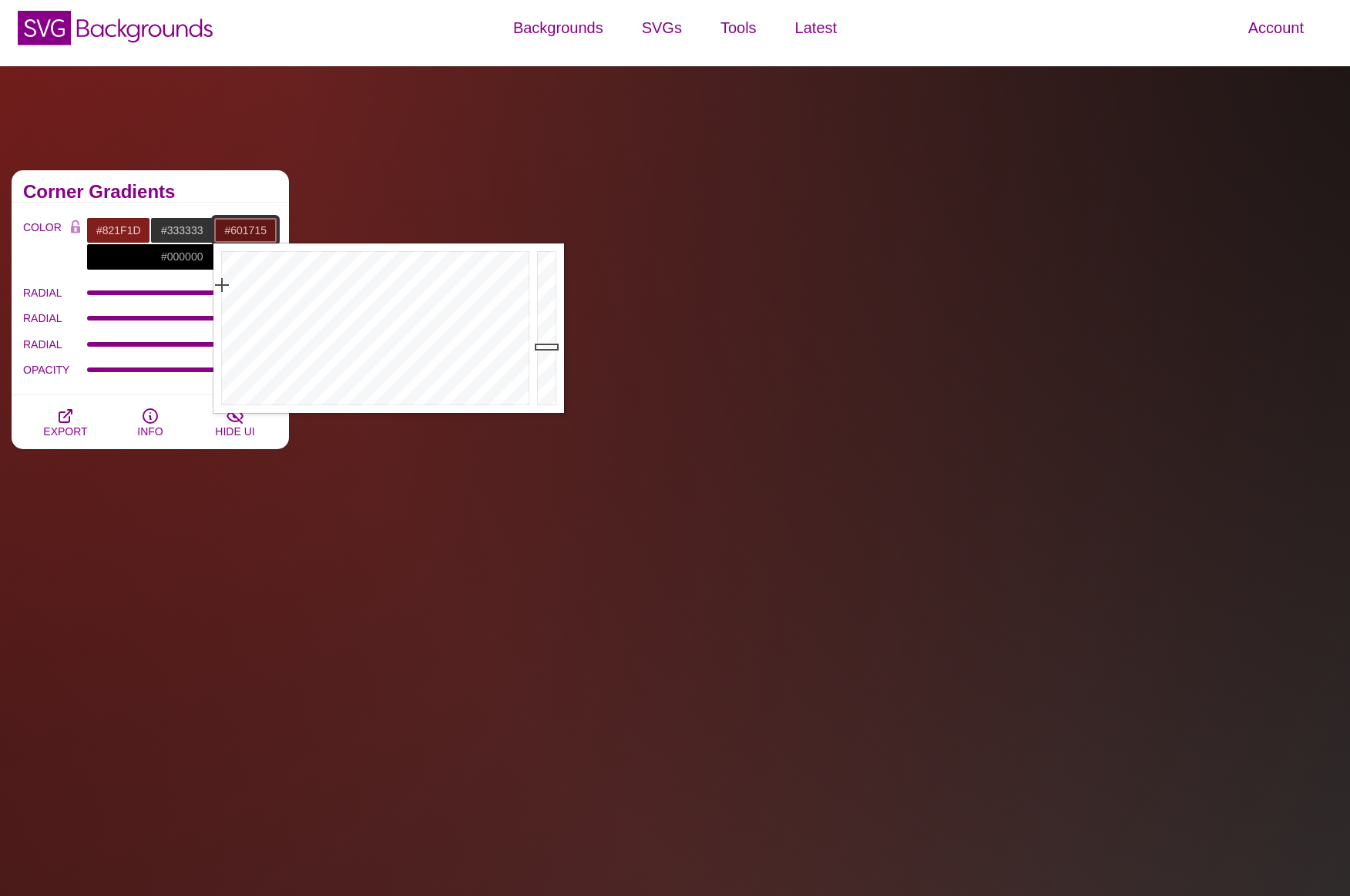
drag, startPoint x: 556, startPoint y: 366, endPoint x: 554, endPoint y: 346, distance: 20.1
click at [554, 346] on div at bounding box center [548, 328] width 31 height 169
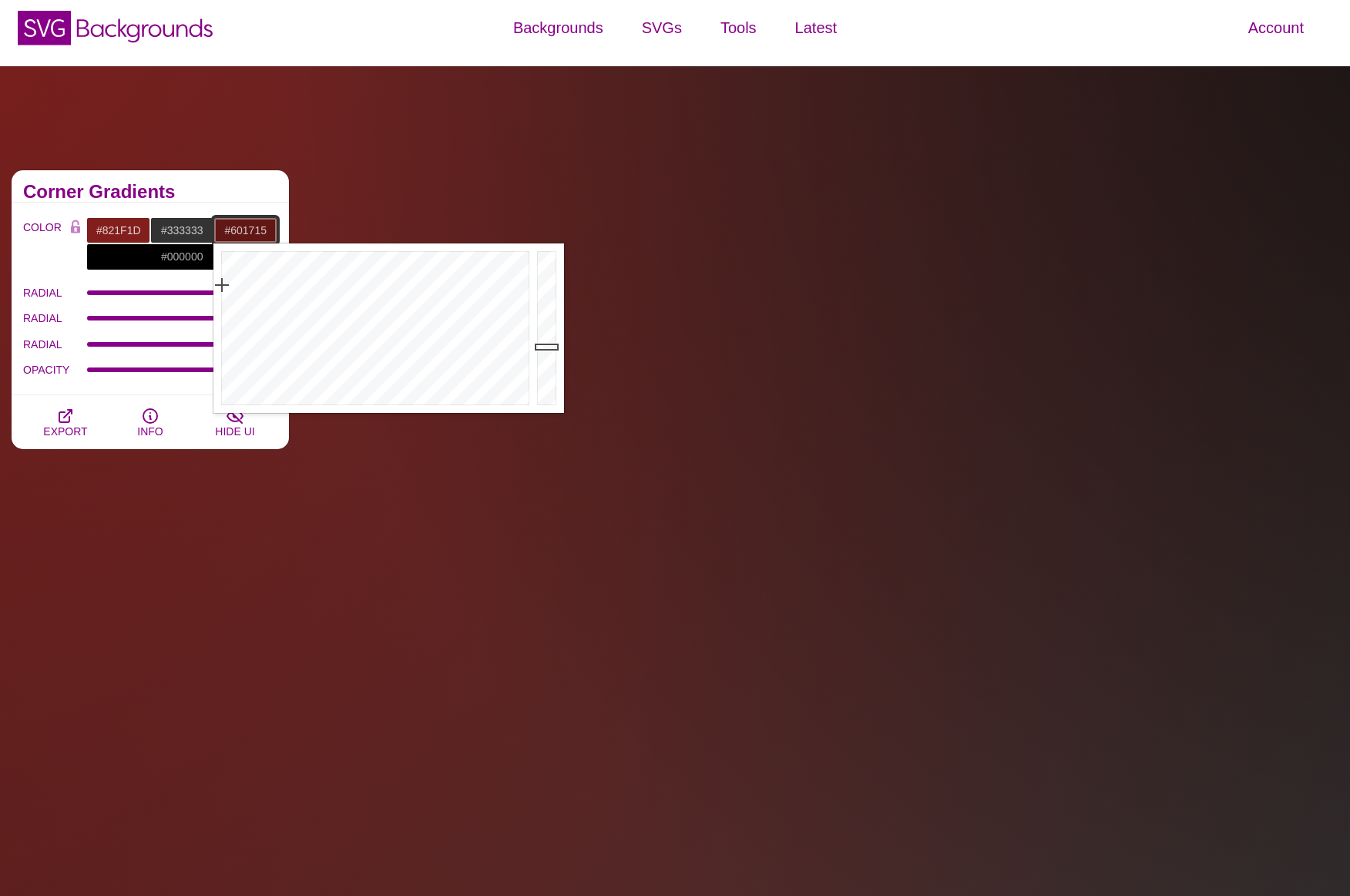
type input "#601715"
click at [257, 185] on h2 "Corner Gradients" at bounding box center [149, 191] width 254 height 12
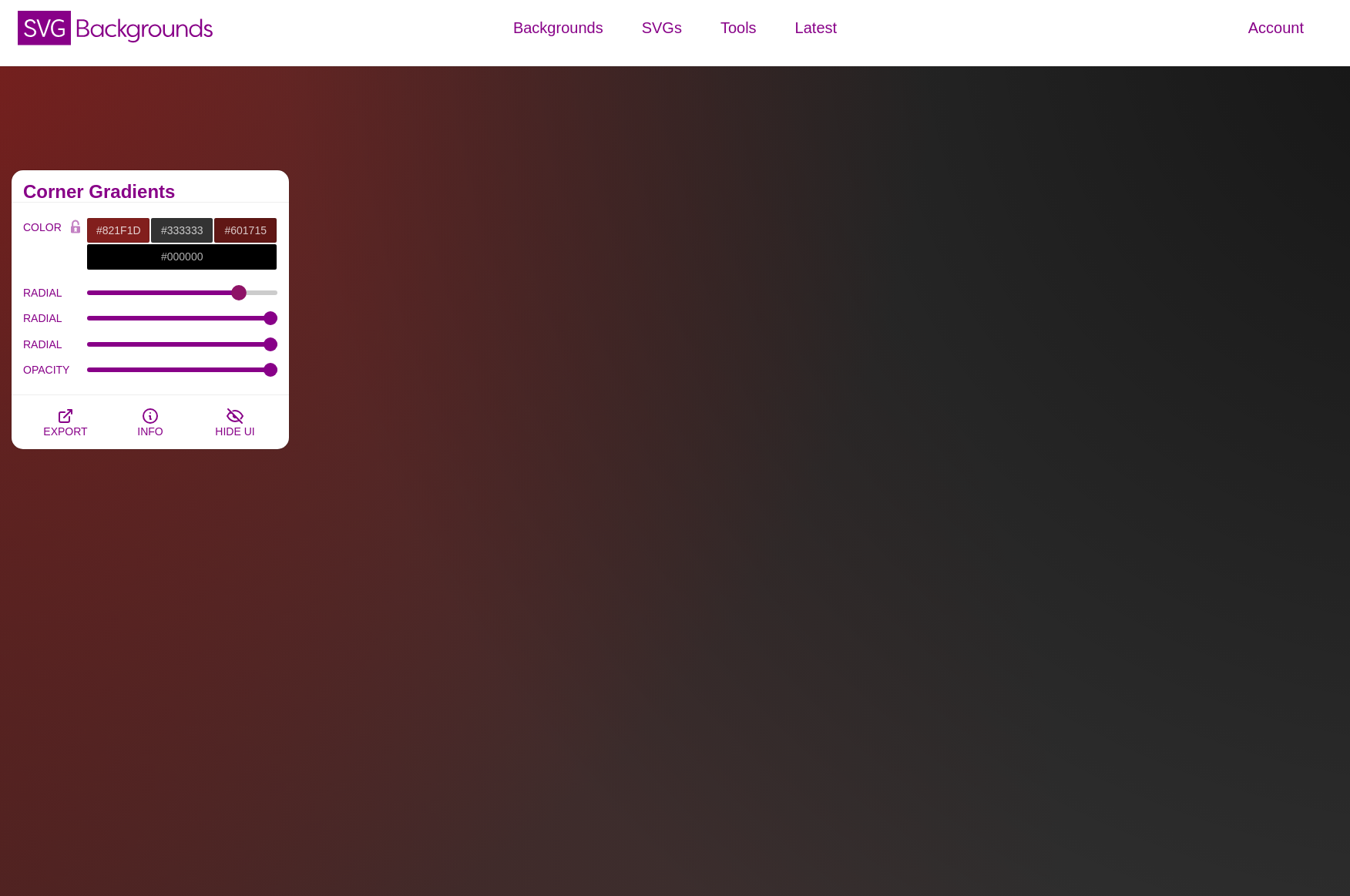
drag, startPoint x: 272, startPoint y: 290, endPoint x: 238, endPoint y: 290, distance: 34.0
type input "82.1"
click at [238, 290] on input "RADIAL" at bounding box center [182, 293] width 191 height 6
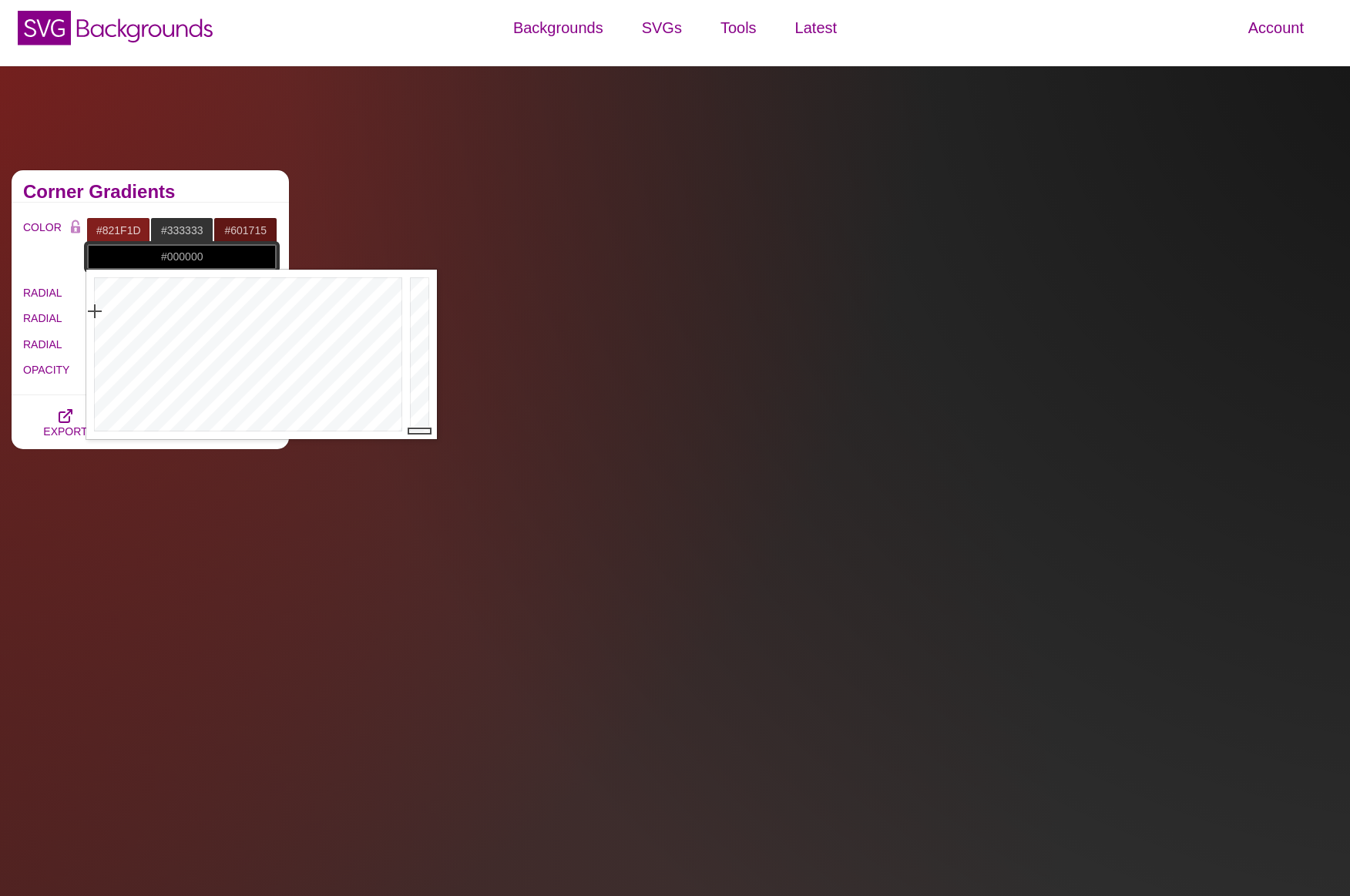
drag, startPoint x: 163, startPoint y: 255, endPoint x: 209, endPoint y: 254, distance: 46.0
click at [209, 254] on input "#000000" at bounding box center [182, 256] width 191 height 26
type input "#3F3F3F"
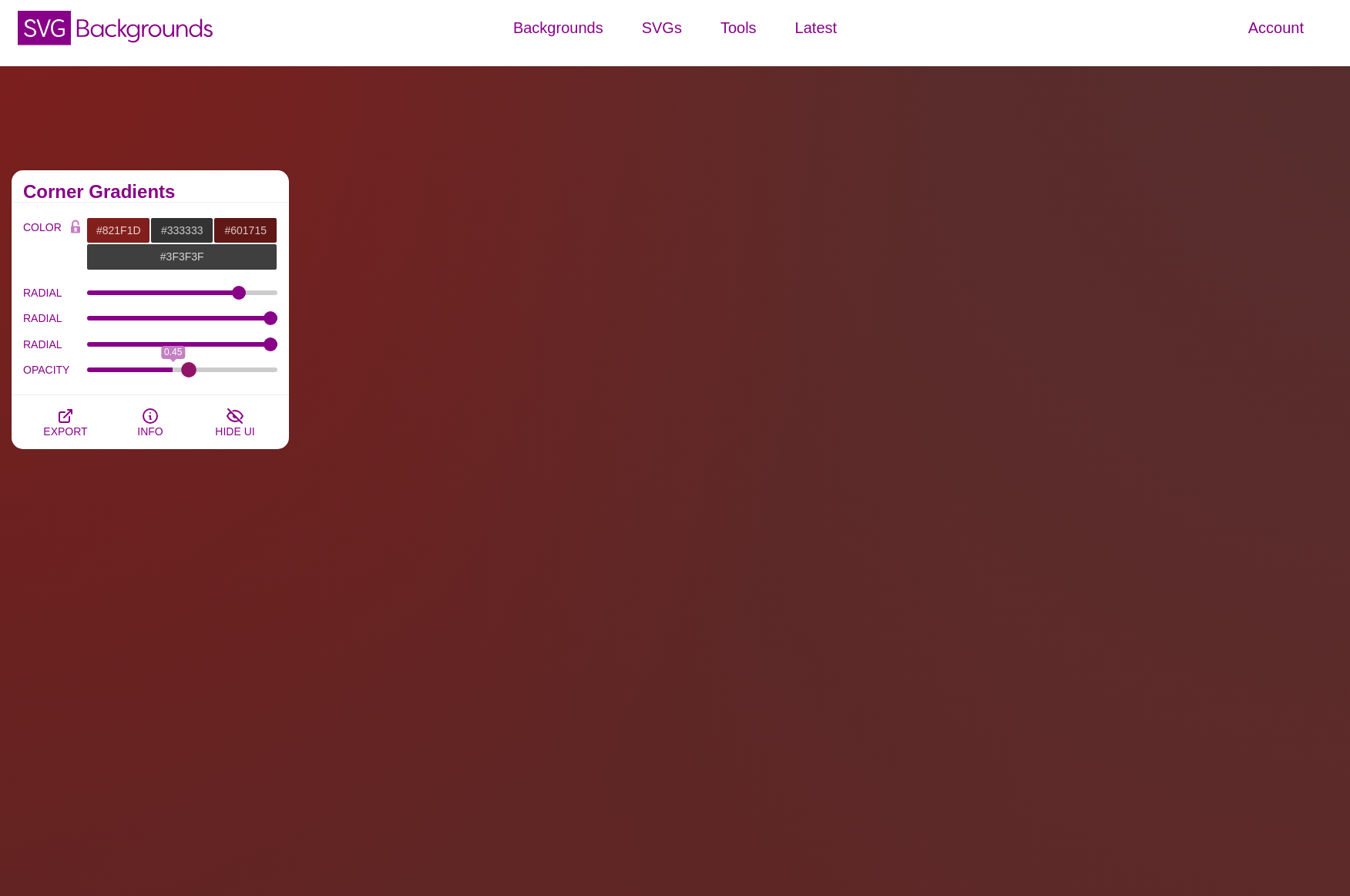
drag, startPoint x: 256, startPoint y: 369, endPoint x: 192, endPoint y: 369, distance: 64.0
click at [189, 370] on input "OPACITY" at bounding box center [182, 369] width 191 height 6
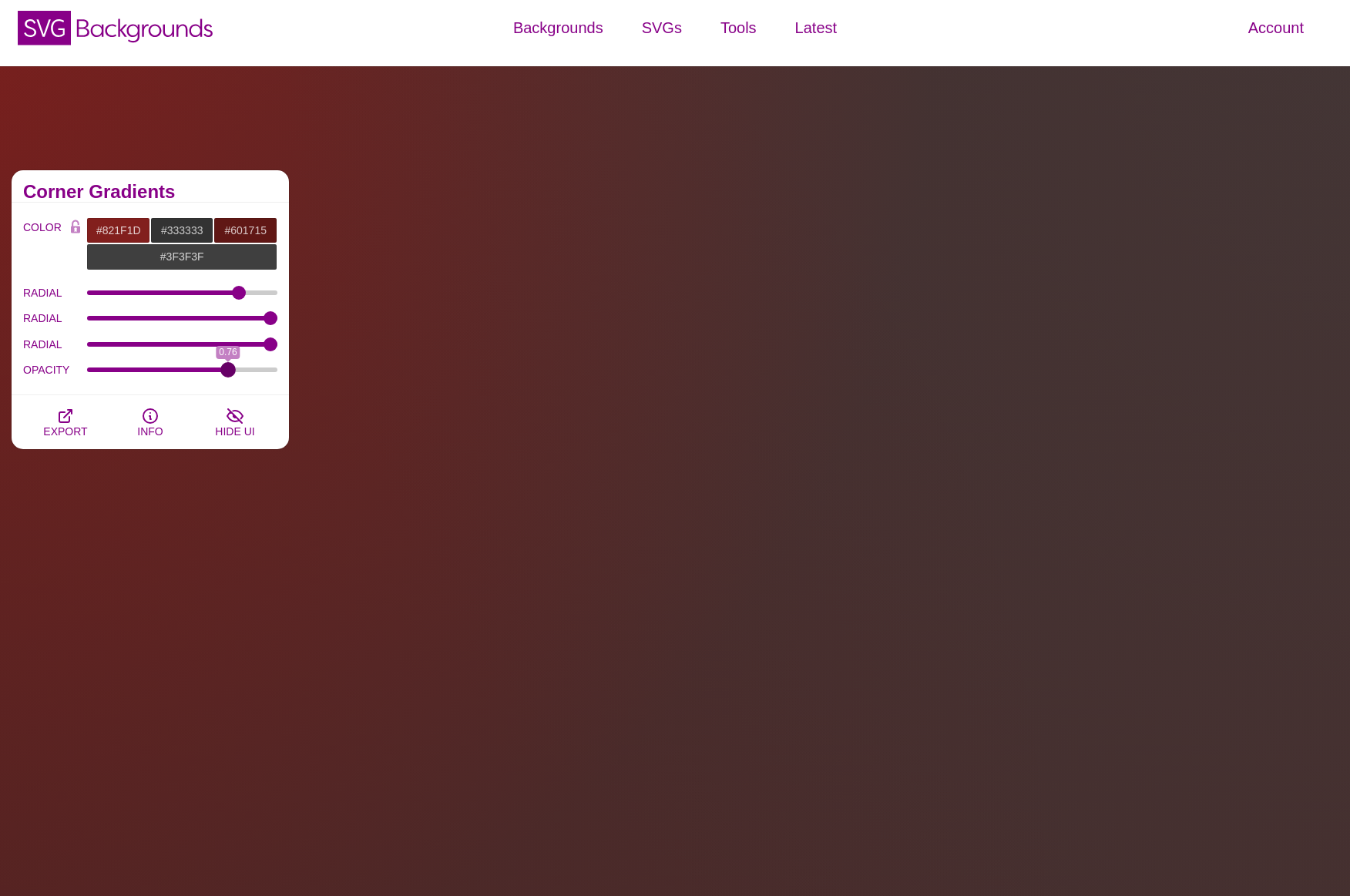
drag, startPoint x: 185, startPoint y: 369, endPoint x: 227, endPoint y: 370, distance: 42.0
type input "0.76"
click at [227, 370] on input "OPACITY" at bounding box center [182, 369] width 191 height 6
type input "100"
drag, startPoint x: 268, startPoint y: 317, endPoint x: 304, endPoint y: 317, distance: 36.0
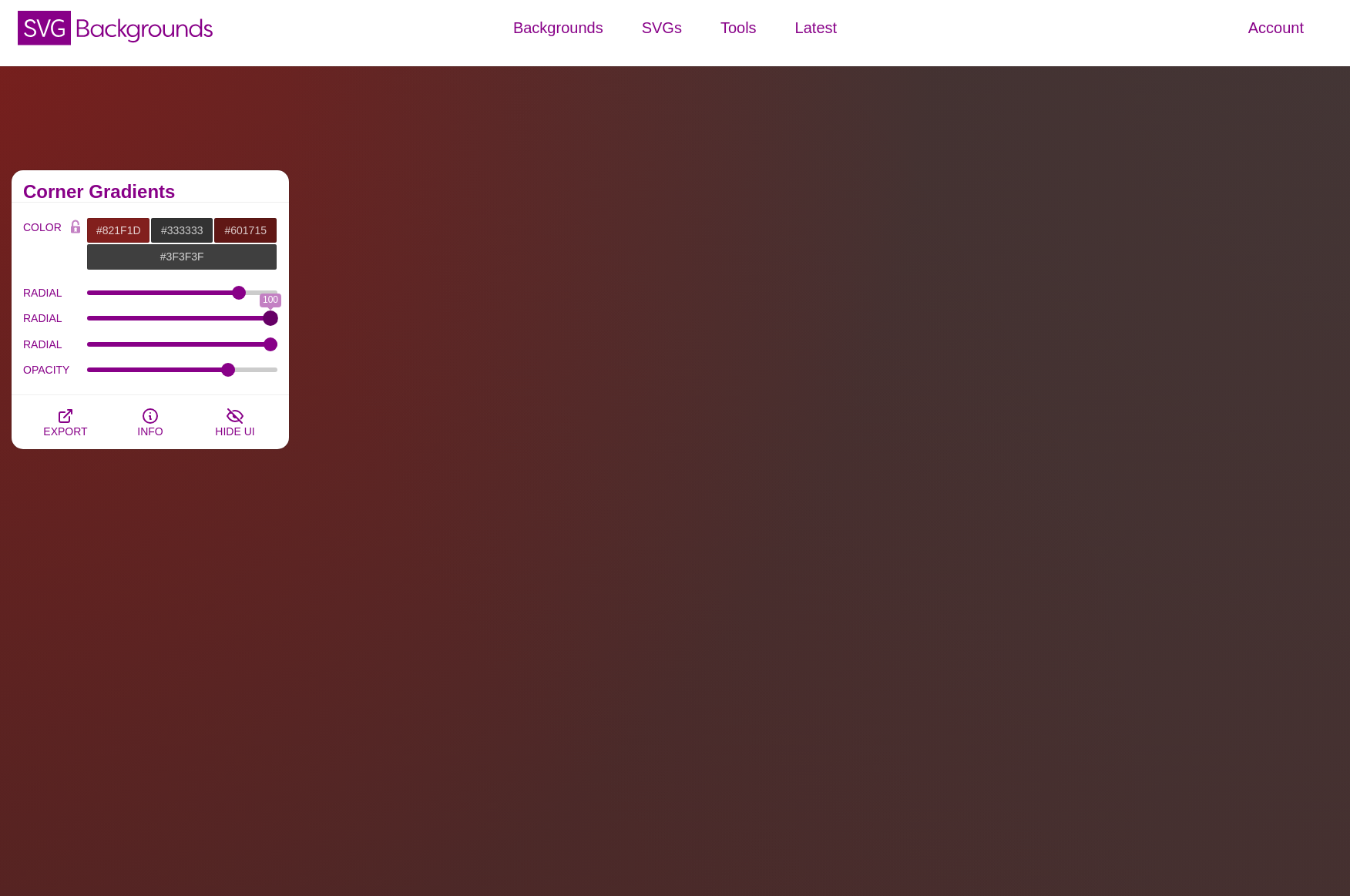
click at [278, 315] on input "RADIAL" at bounding box center [182, 318] width 191 height 6
type input "100"
drag, startPoint x: 274, startPoint y: 341, endPoint x: 294, endPoint y: 339, distance: 20.1
click at [278, 341] on input "RADIAL" at bounding box center [182, 344] width 191 height 6
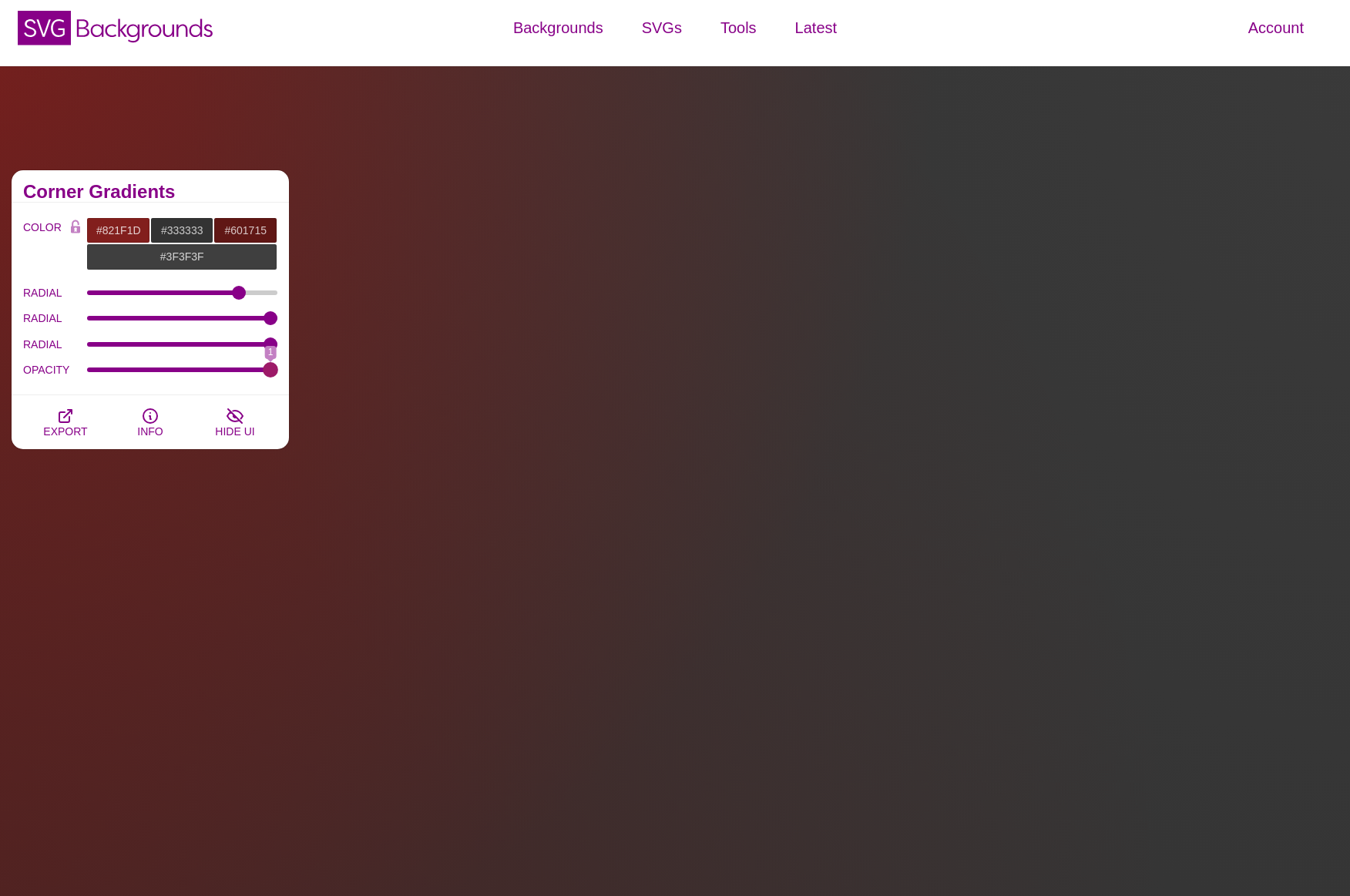
drag, startPoint x: 230, startPoint y: 369, endPoint x: 278, endPoint y: 366, distance: 48.1
type input "1"
click at [278, 369] on input "OPACITY" at bounding box center [182, 369] width 191 height 6
drag, startPoint x: 271, startPoint y: 340, endPoint x: 329, endPoint y: 338, distance: 58.0
click at [278, 342] on input "RADIAL" at bounding box center [182, 344] width 191 height 6
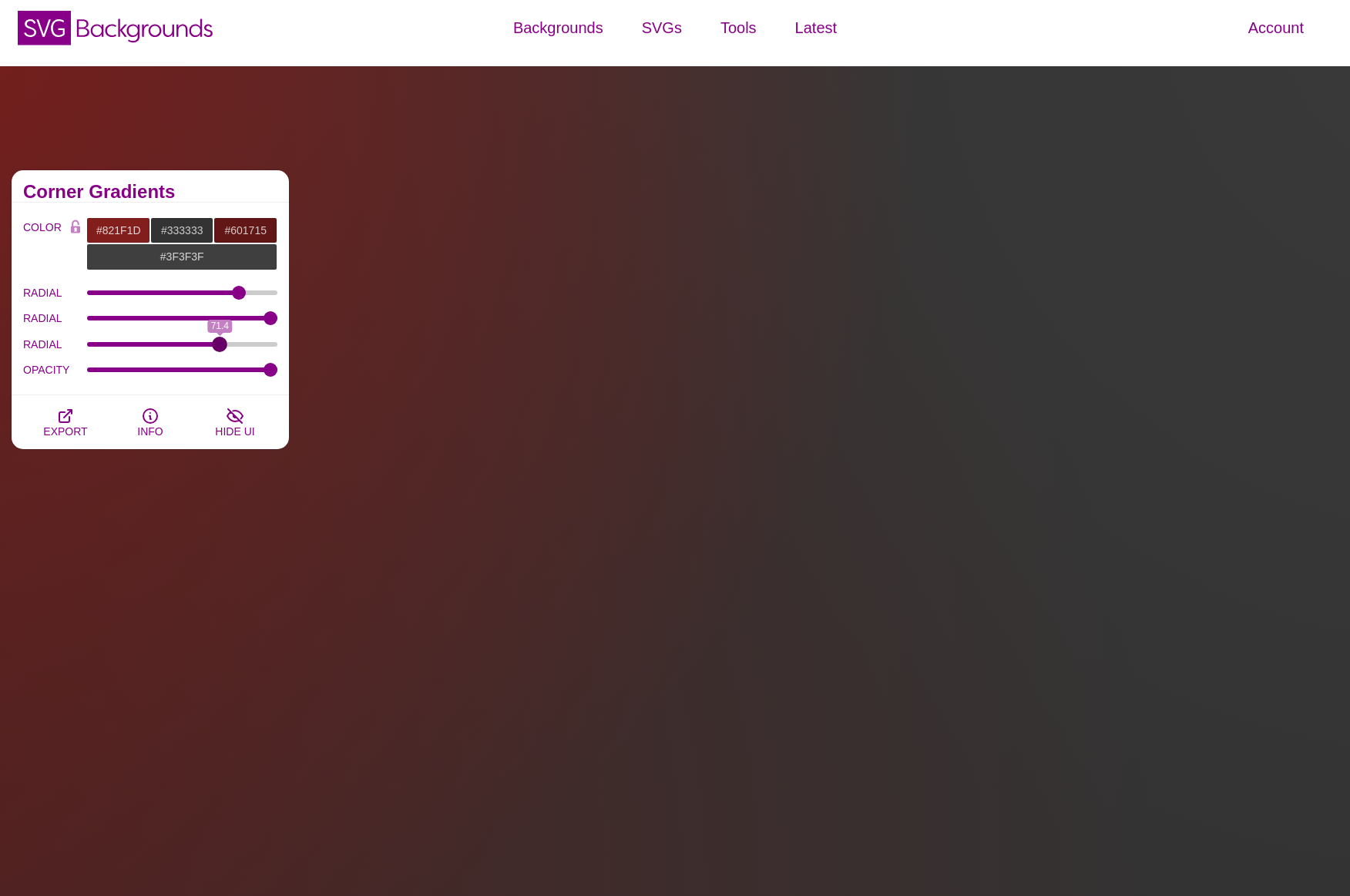
drag, startPoint x: 270, startPoint y: 345, endPoint x: 236, endPoint y: 332, distance: 36.4
type input "71.3"
click at [220, 347] on input "RADIAL" at bounding box center [182, 344] width 191 height 6
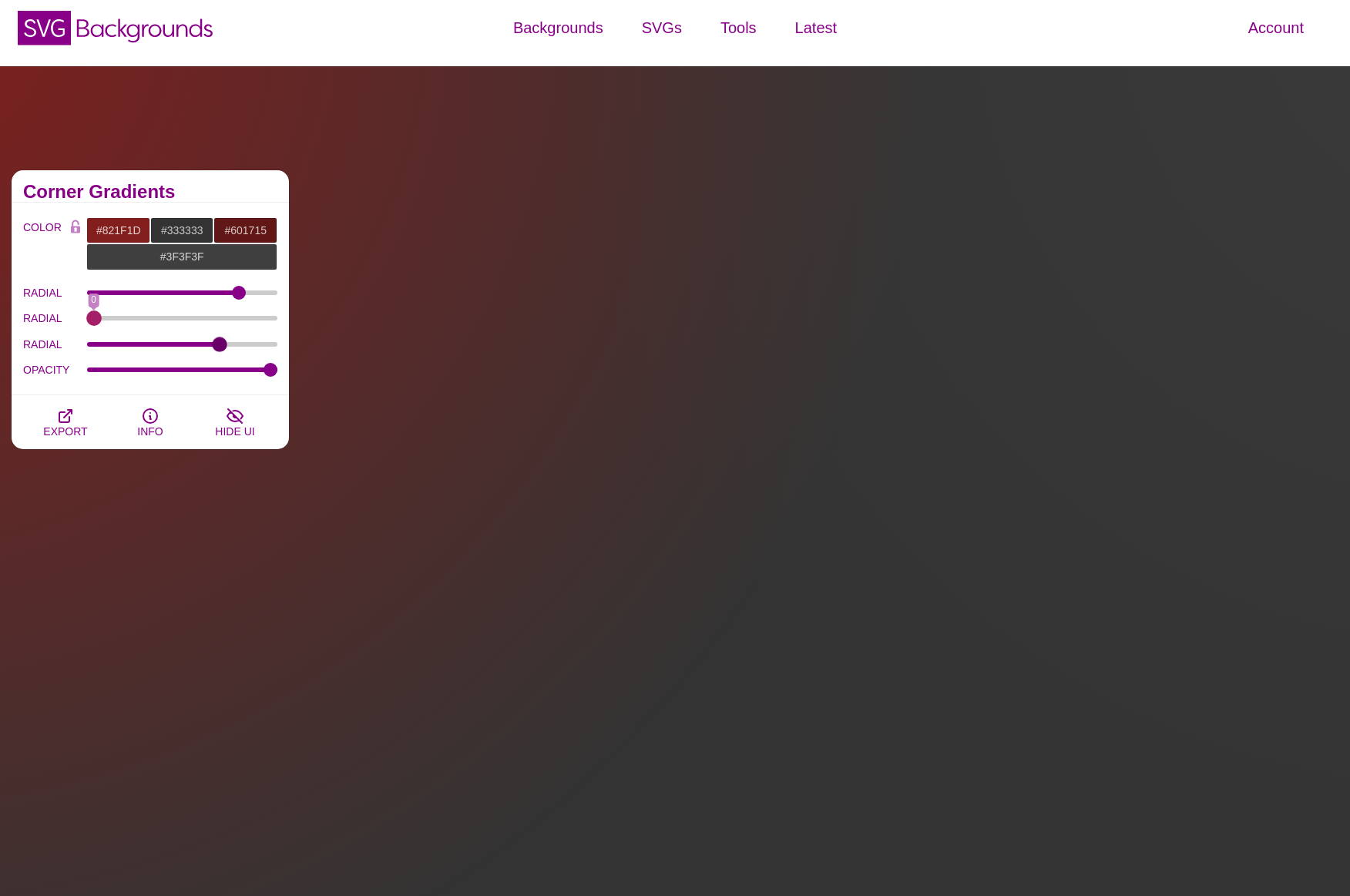
drag, startPoint x: 270, startPoint y: 319, endPoint x: 87, endPoint y: 324, distance: 183.1
type input "0"
click at [87, 322] on input "RADIAL" at bounding box center [182, 318] width 191 height 6
drag, startPoint x: 240, startPoint y: 291, endPoint x: 226, endPoint y: 300, distance: 16.6
type input "75"
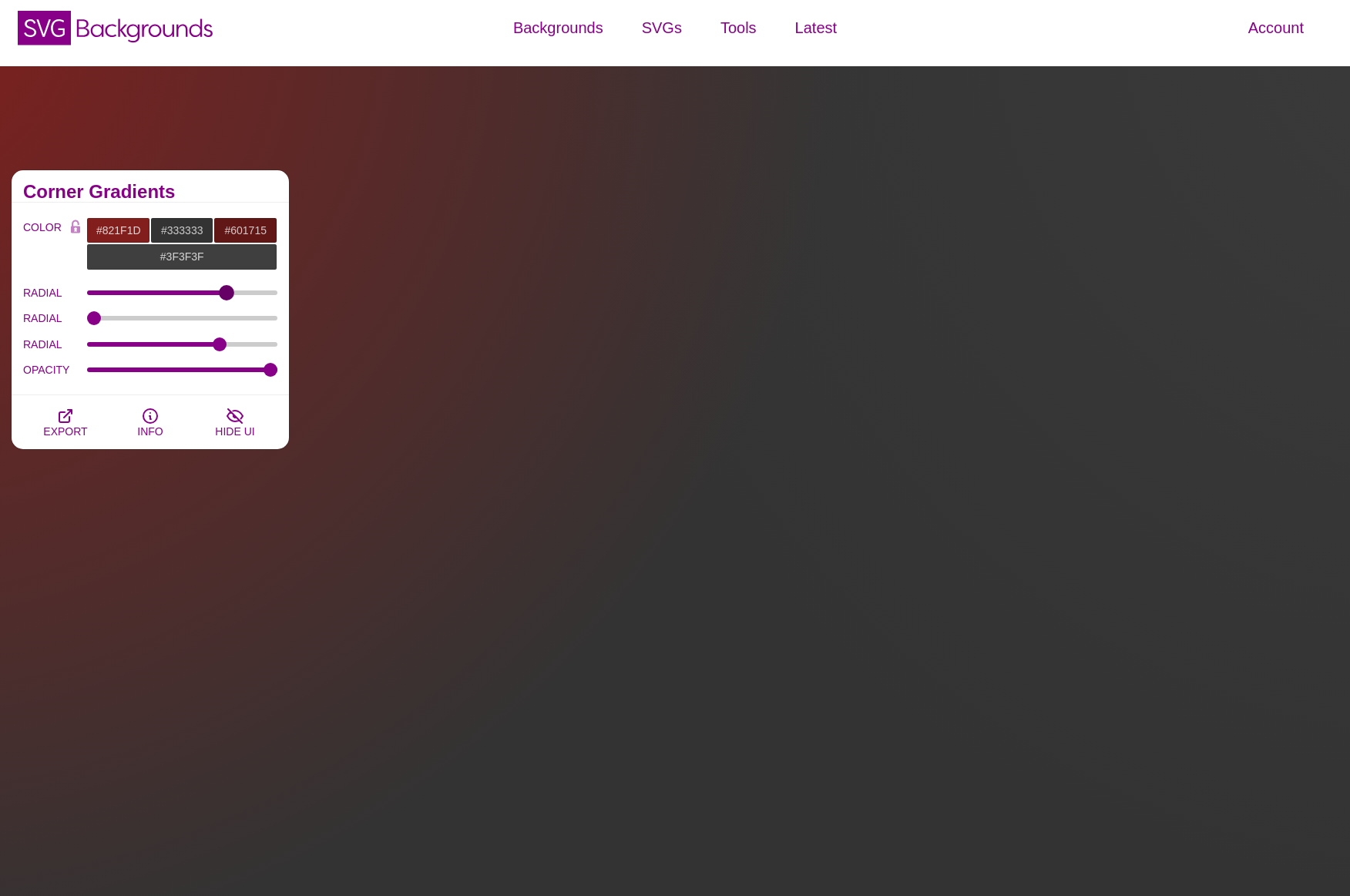
click at [226, 296] on input "RADIAL" at bounding box center [182, 293] width 191 height 6
click at [68, 423] on icon "button" at bounding box center [65, 416] width 19 height 19
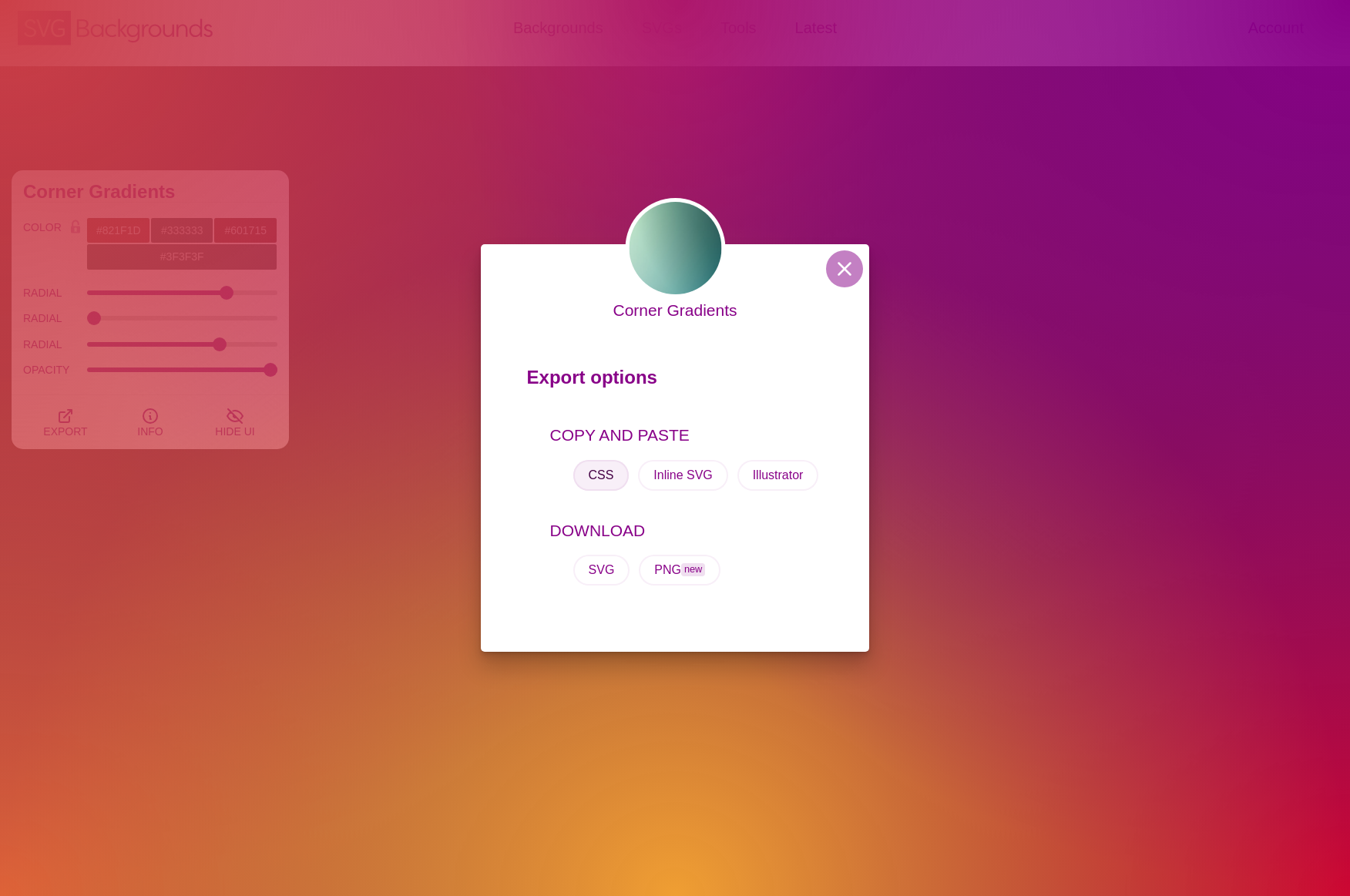
click at [614, 478] on button "CSS" at bounding box center [601, 475] width 56 height 31
